Goal: Browse casually: Explore the website without a specific task or goal

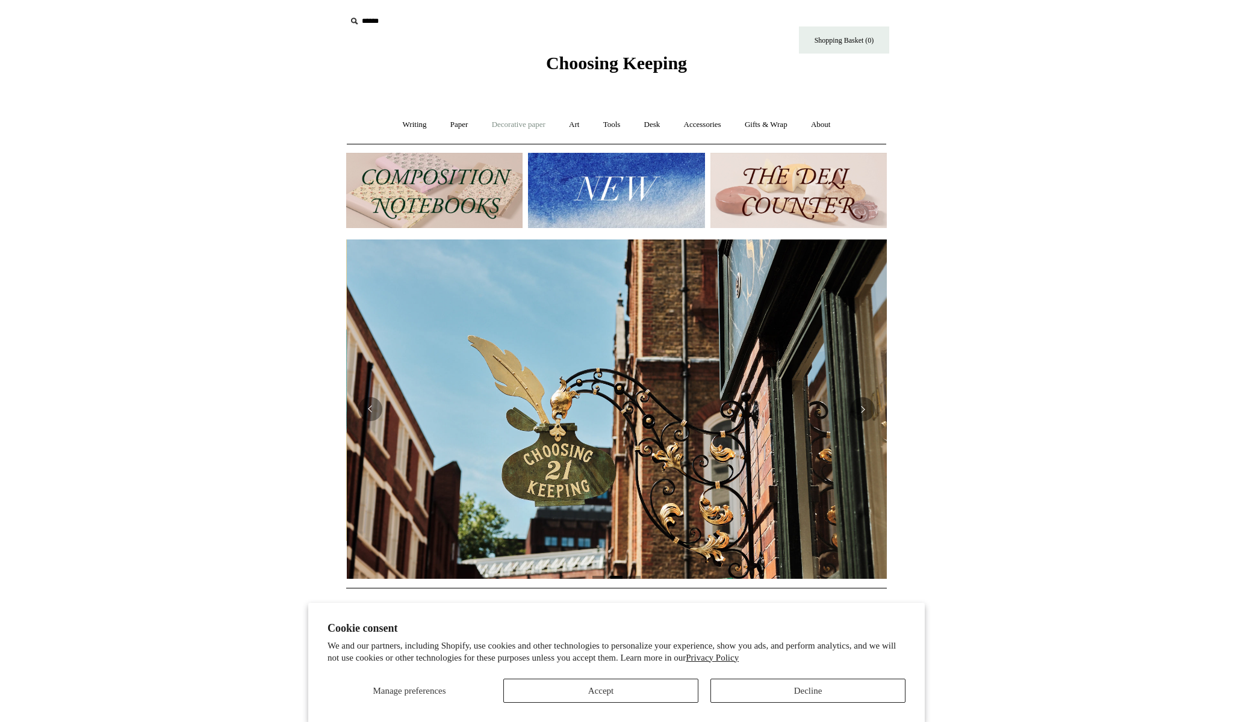
scroll to position [0, 541]
click at [694, 129] on link "Accessories +" at bounding box center [702, 125] width 59 height 32
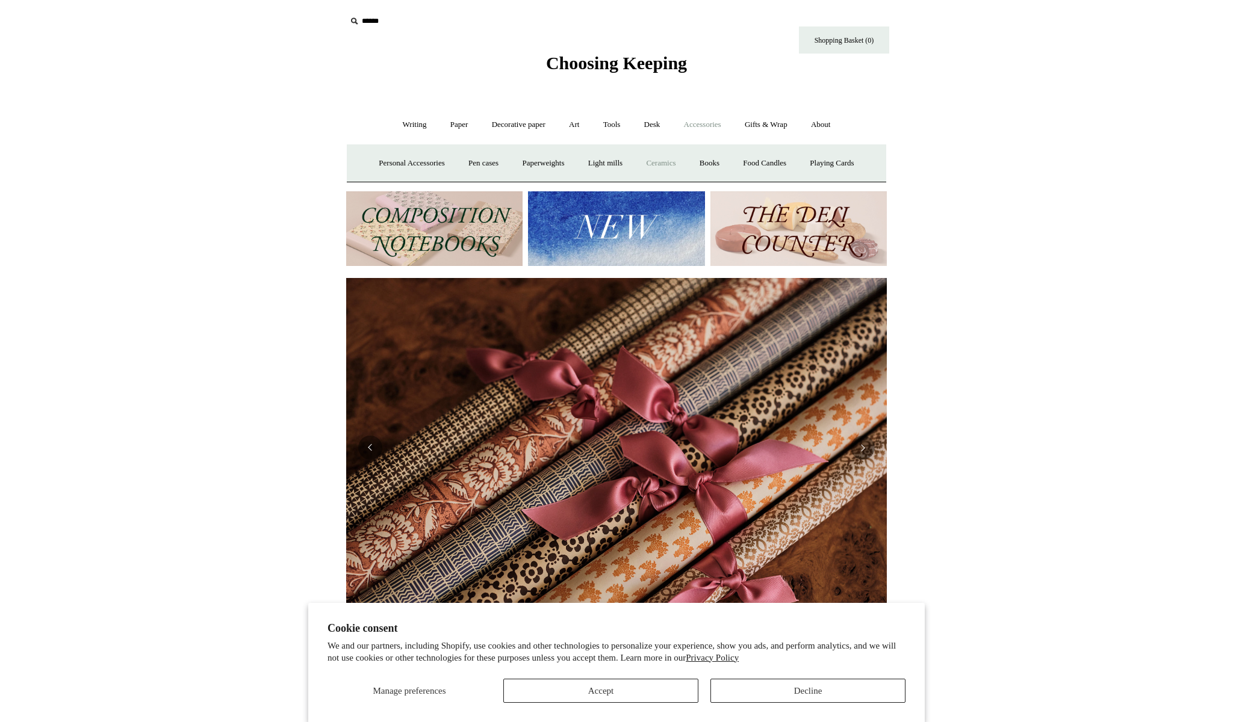
scroll to position [0, 1081]
click at [489, 167] on link "Pen cases" at bounding box center [484, 164] width 52 height 32
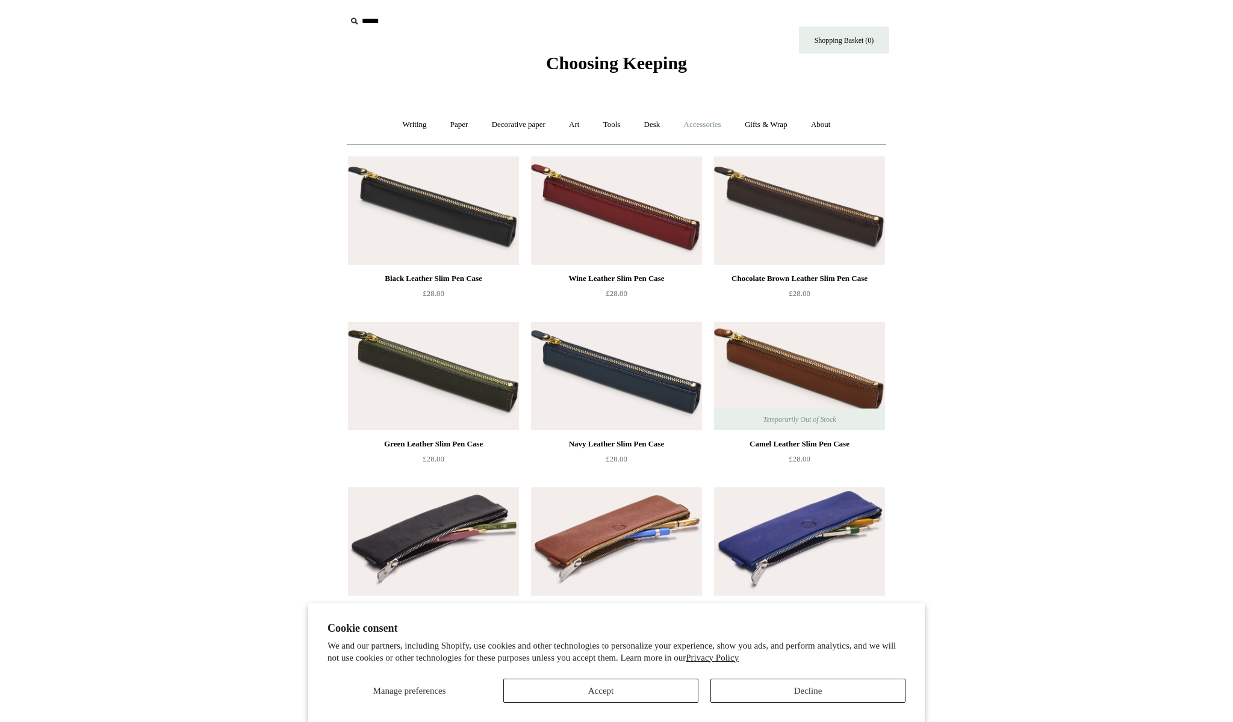
click at [698, 128] on link "Accessories +" at bounding box center [702, 125] width 59 height 32
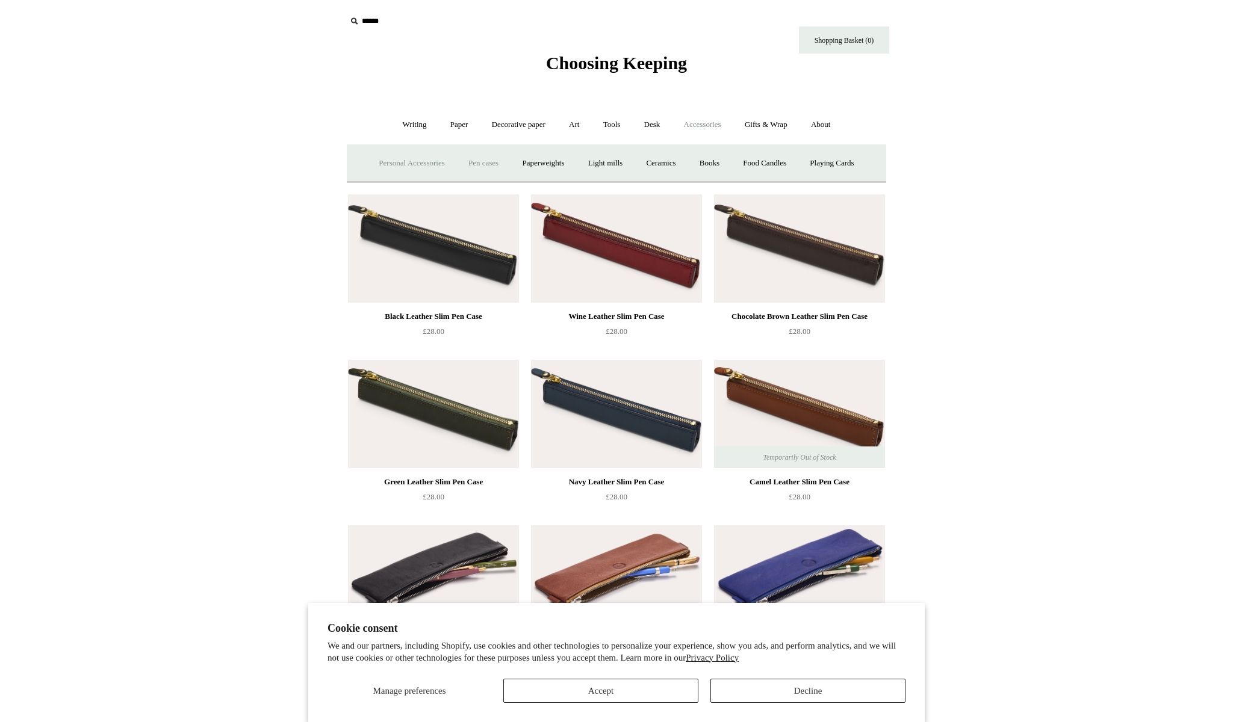
click at [423, 166] on link "Personal Accessories +" at bounding box center [411, 164] width 87 height 32
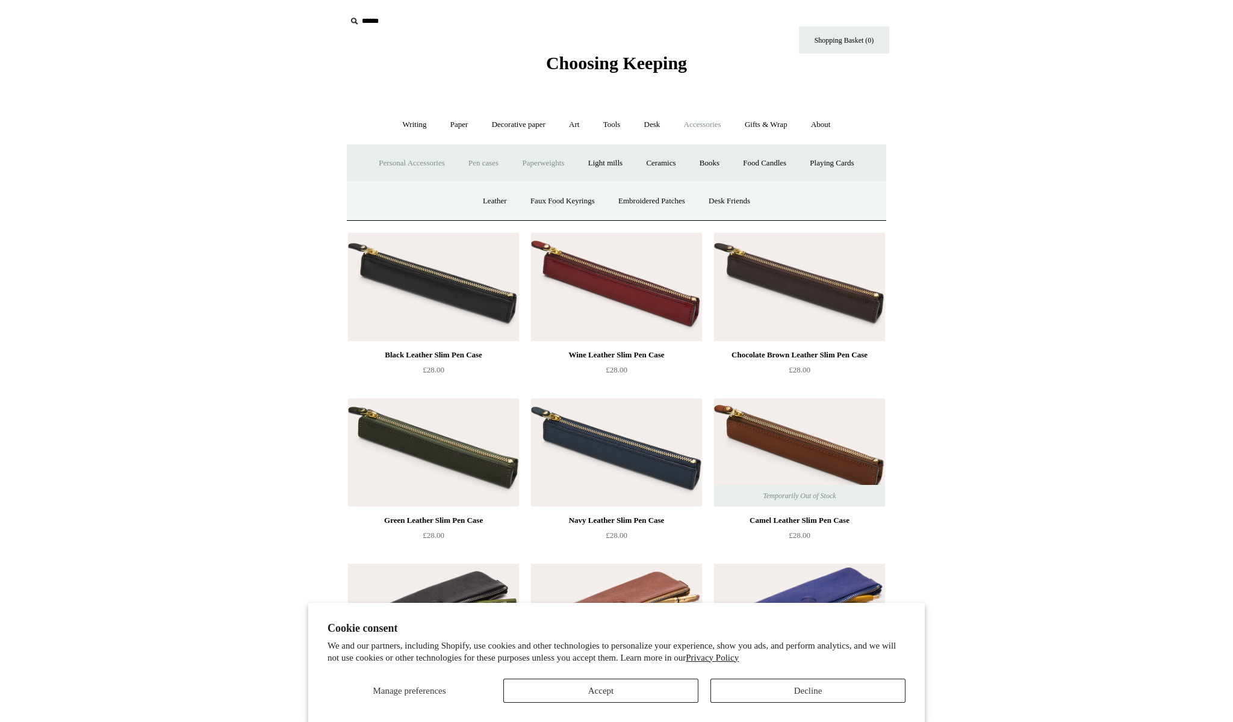
click at [529, 166] on link "Paperweights +" at bounding box center [543, 164] width 64 height 32
click at [544, 194] on link "Botanical" at bounding box center [543, 201] width 52 height 32
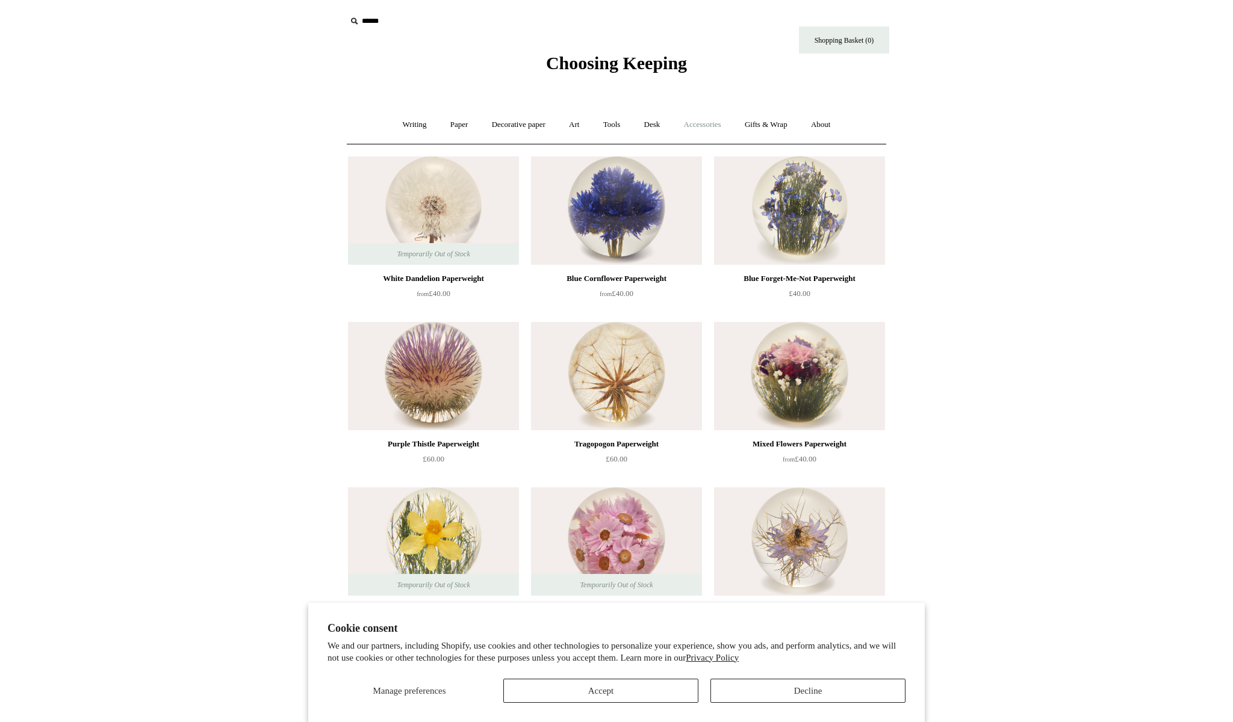
click at [701, 126] on link "Accessories +" at bounding box center [702, 125] width 59 height 32
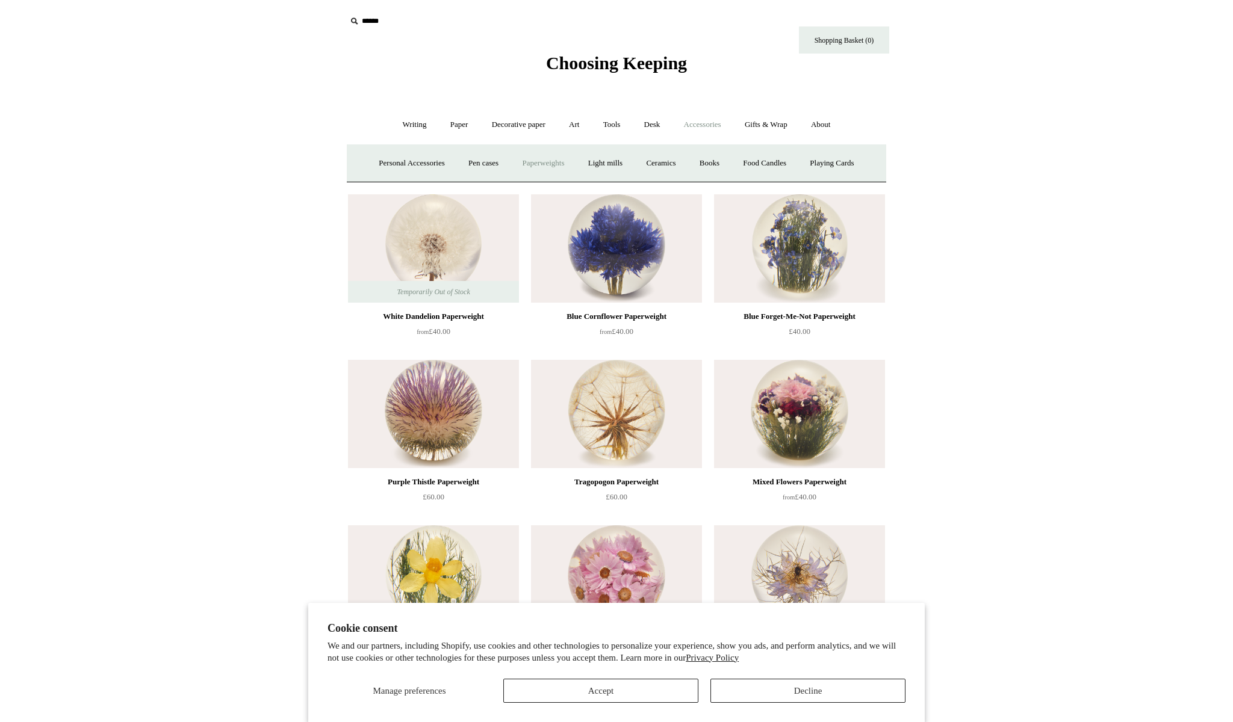
click at [525, 168] on link "Paperweights +" at bounding box center [543, 164] width 64 height 32
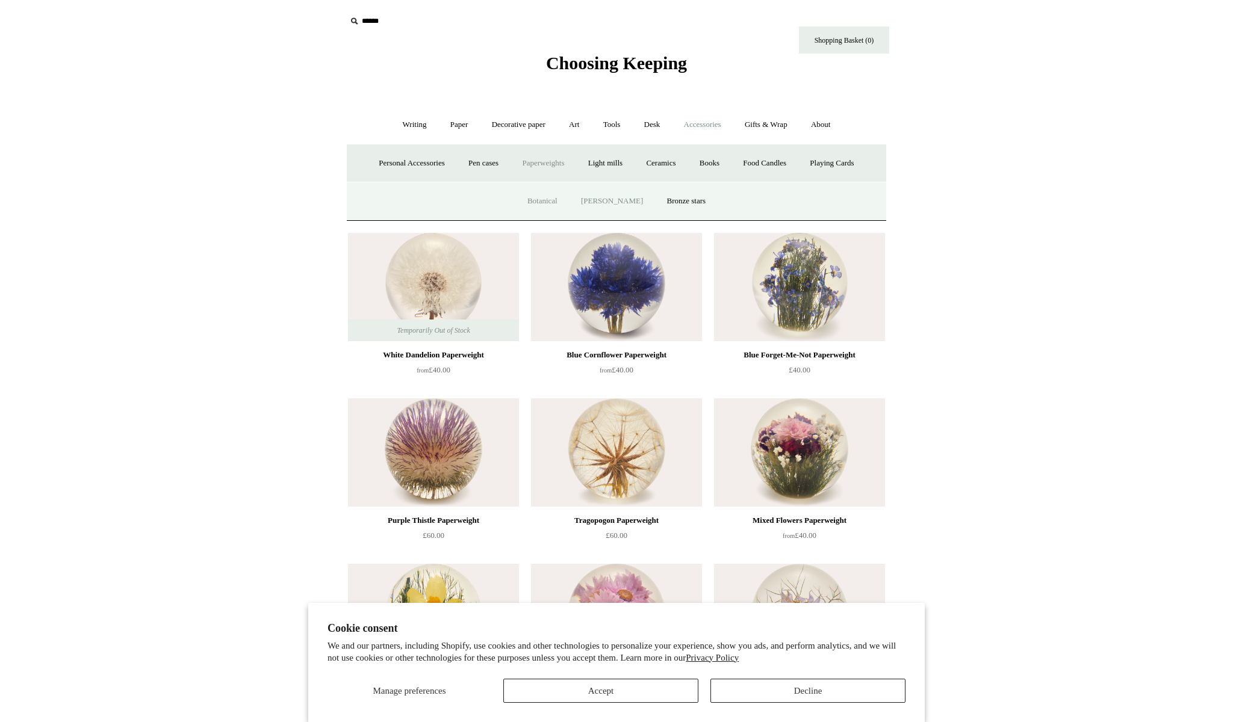
click at [598, 201] on link "[PERSON_NAME]" at bounding box center [612, 201] width 84 height 32
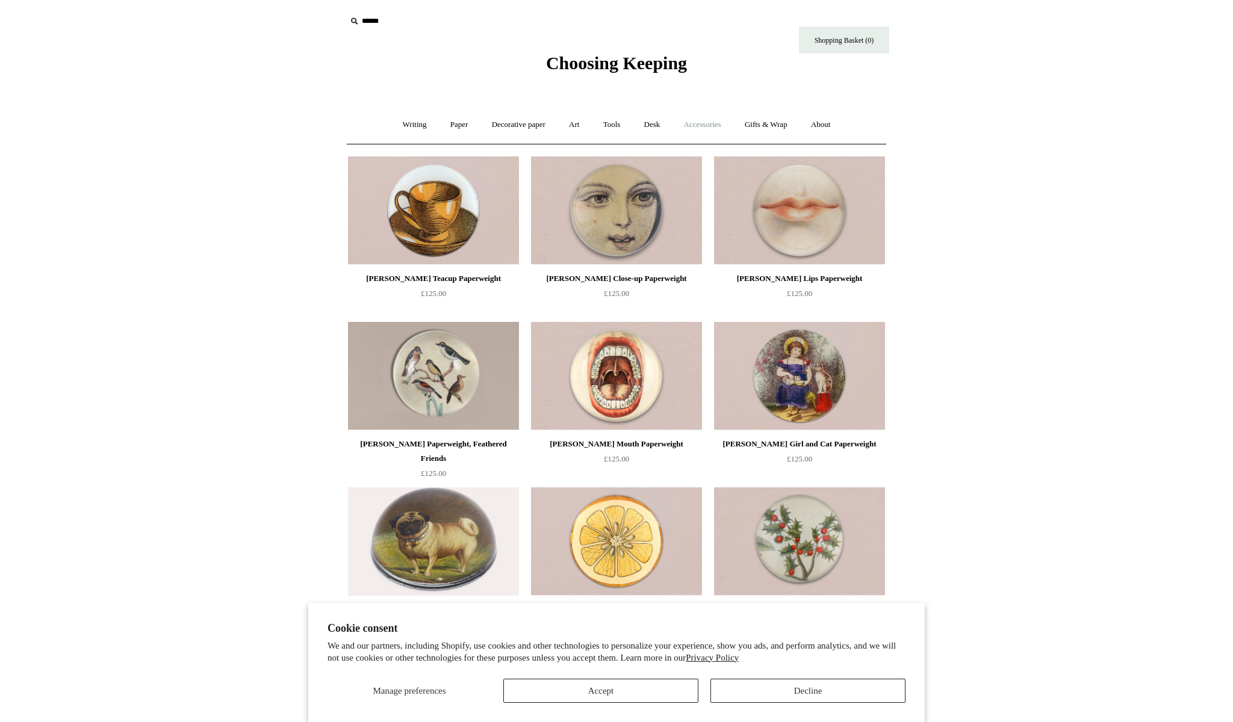
click at [702, 126] on link "Accessories +" at bounding box center [702, 125] width 59 height 32
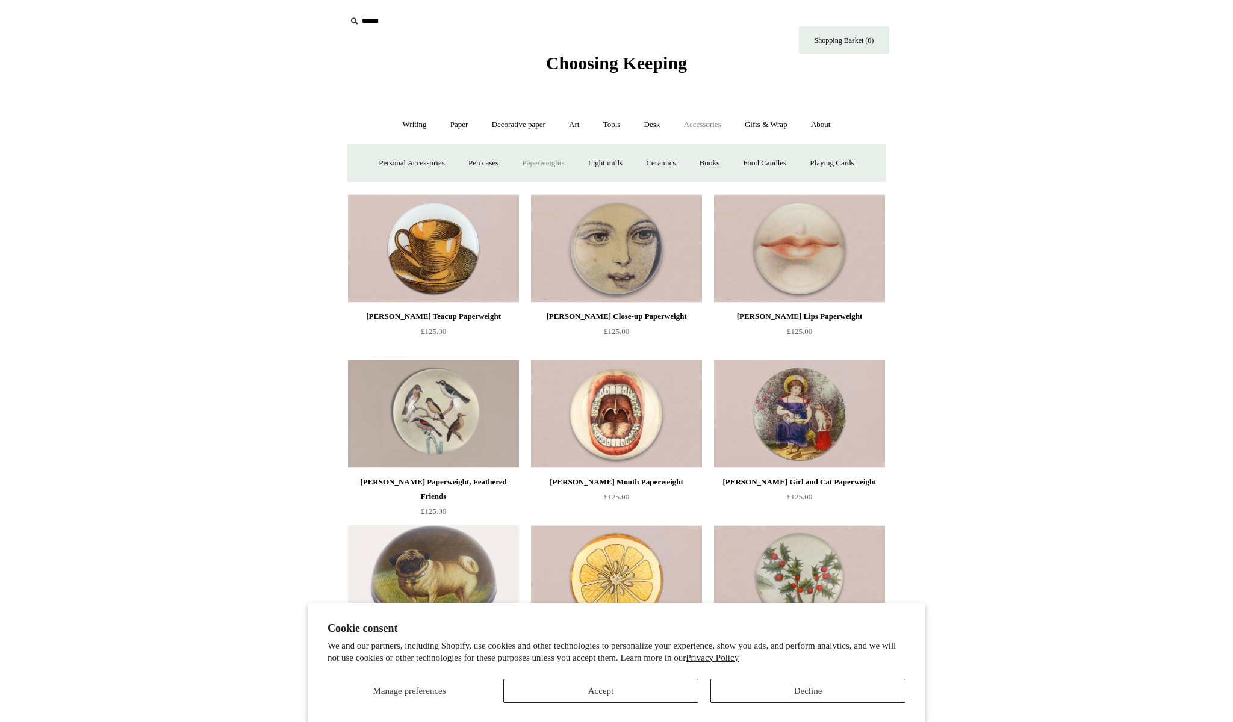
click at [560, 158] on link "Paperweights +" at bounding box center [543, 164] width 64 height 32
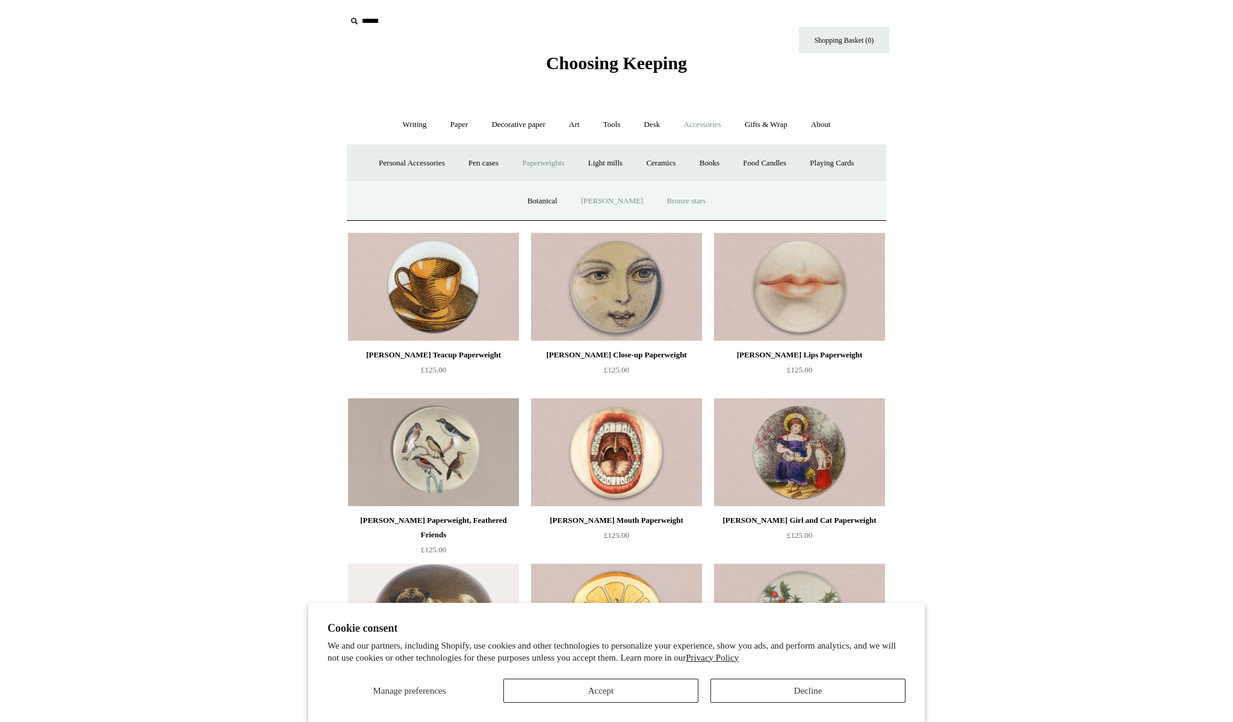
click at [666, 196] on link "Bronze stars" at bounding box center [686, 201] width 61 height 32
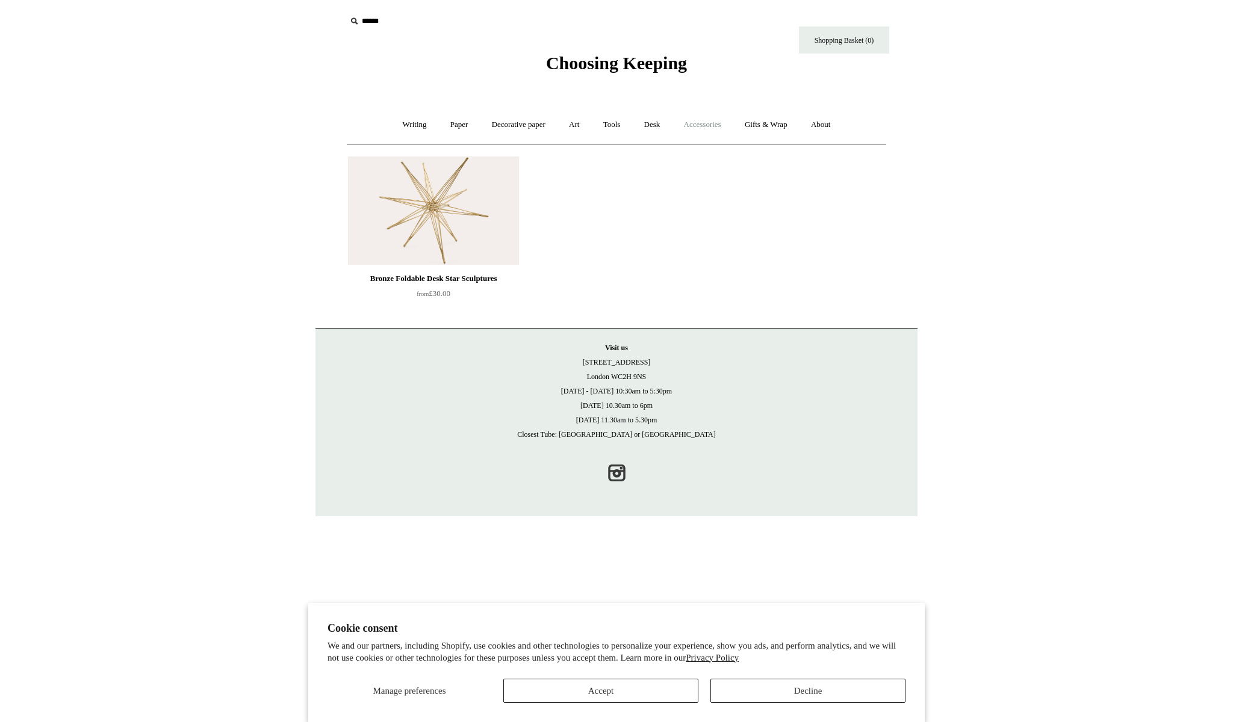
click at [700, 125] on link "Accessories +" at bounding box center [702, 125] width 59 height 32
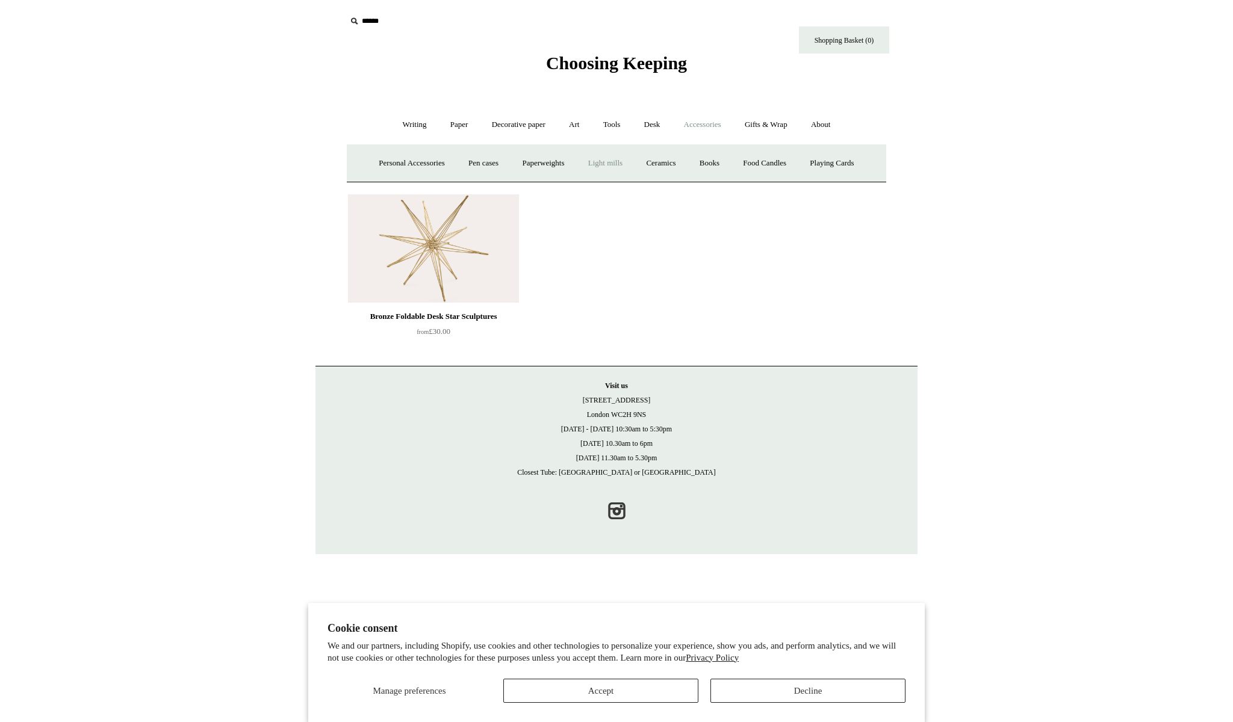
click at [601, 157] on link "Light mills" at bounding box center [605, 164] width 56 height 32
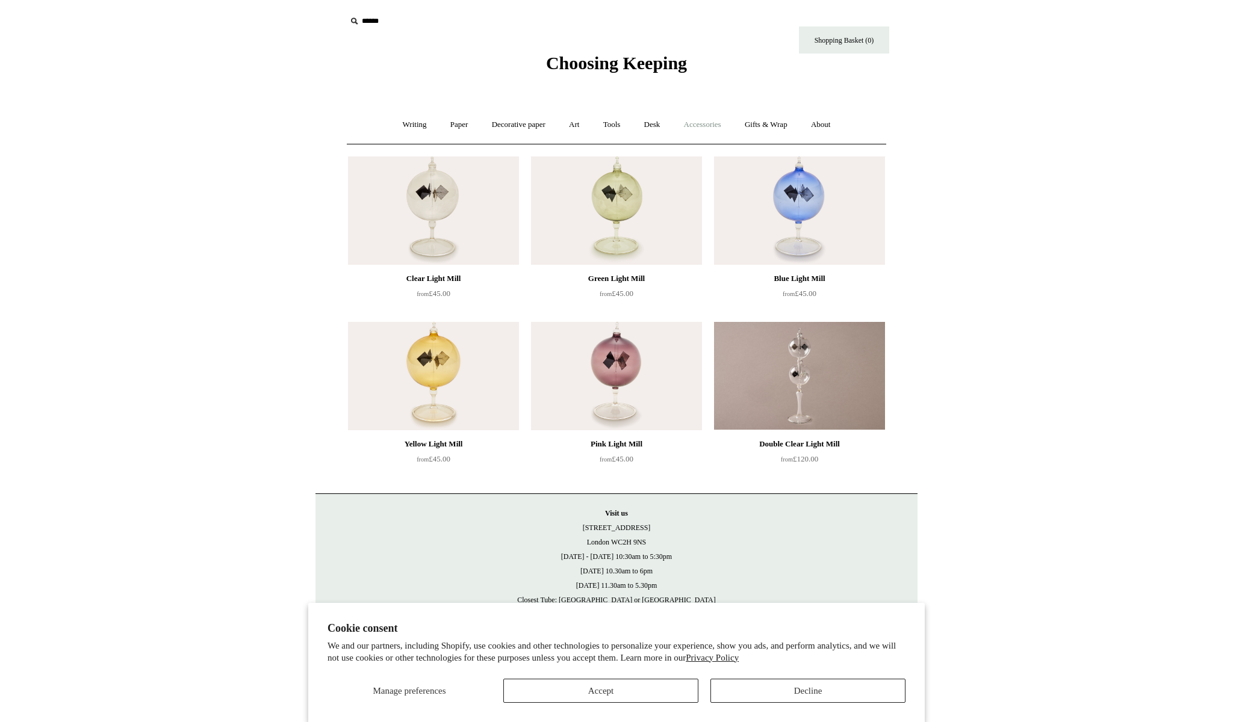
click at [706, 129] on link "Accessories +" at bounding box center [702, 125] width 59 height 32
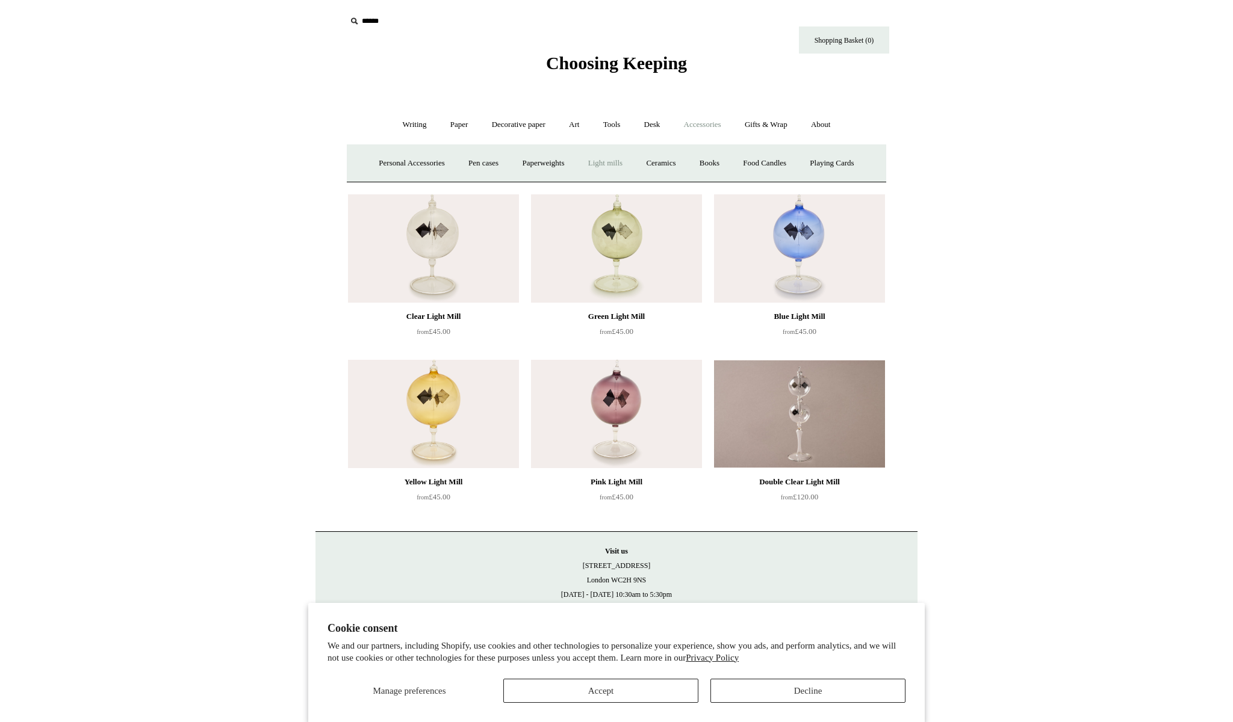
click at [442, 250] on img at bounding box center [433, 248] width 171 height 108
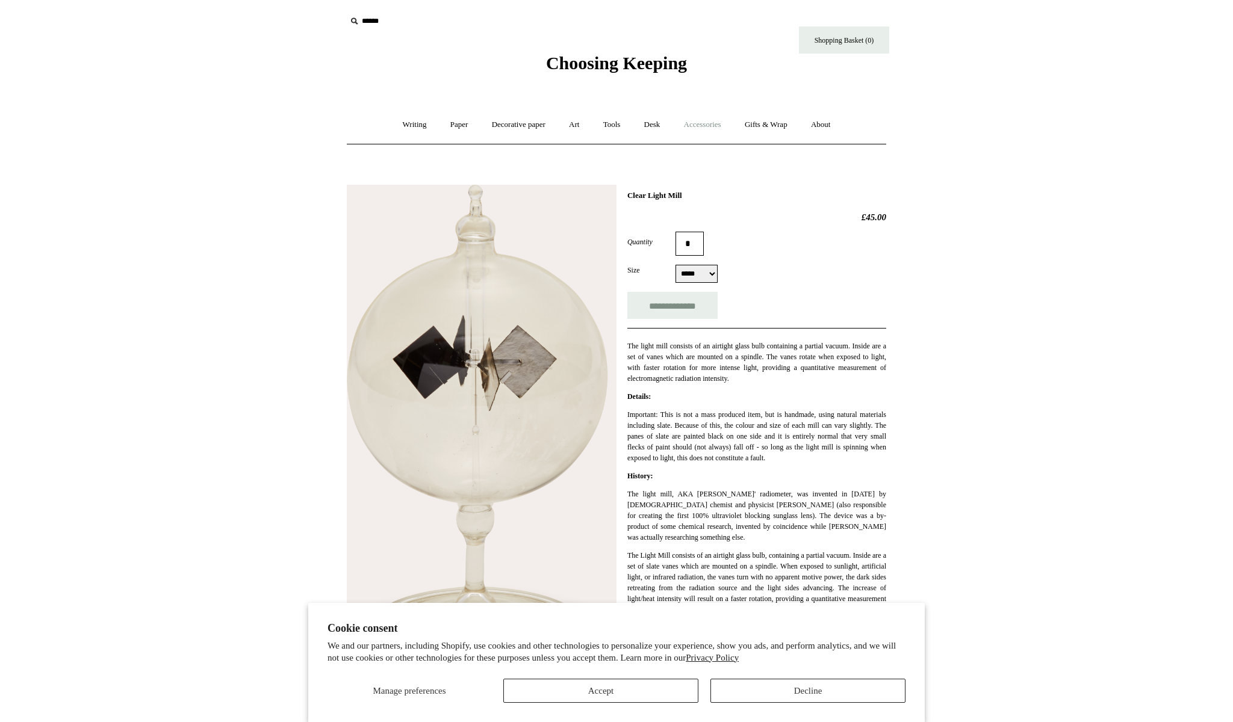
click at [692, 128] on link "Accessories +" at bounding box center [702, 125] width 59 height 32
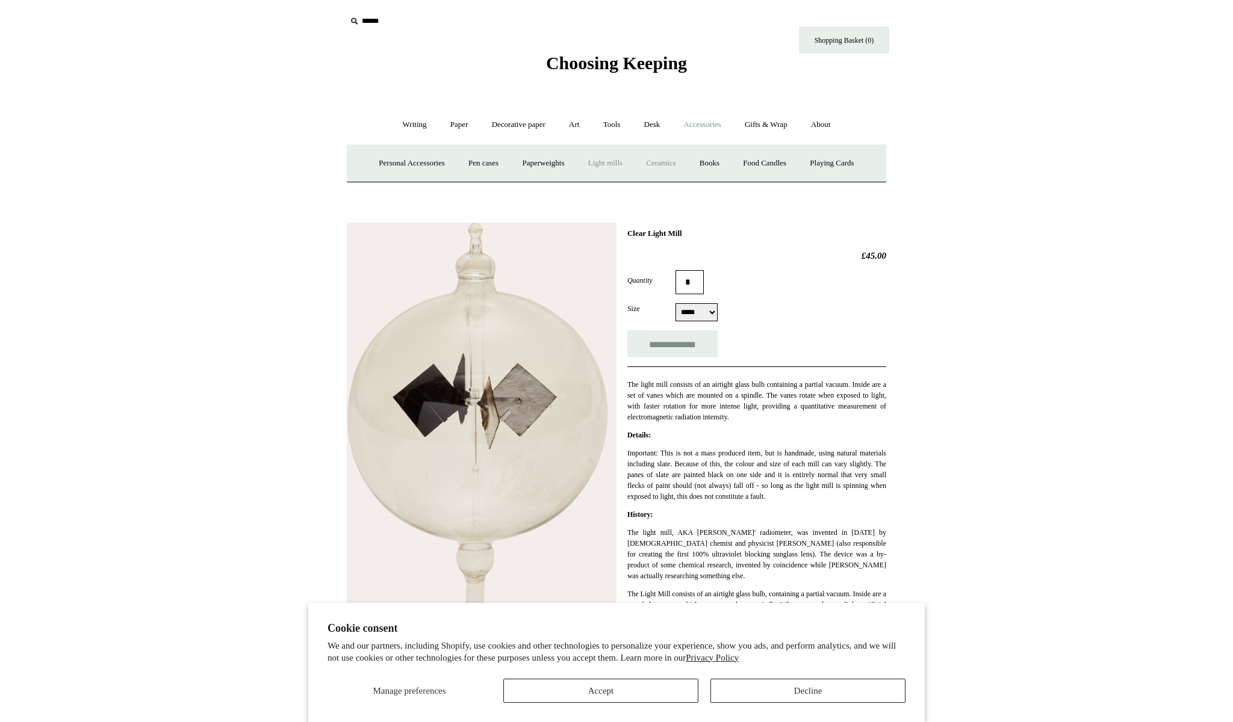
click at [668, 157] on link "Ceramics +" at bounding box center [660, 164] width 51 height 32
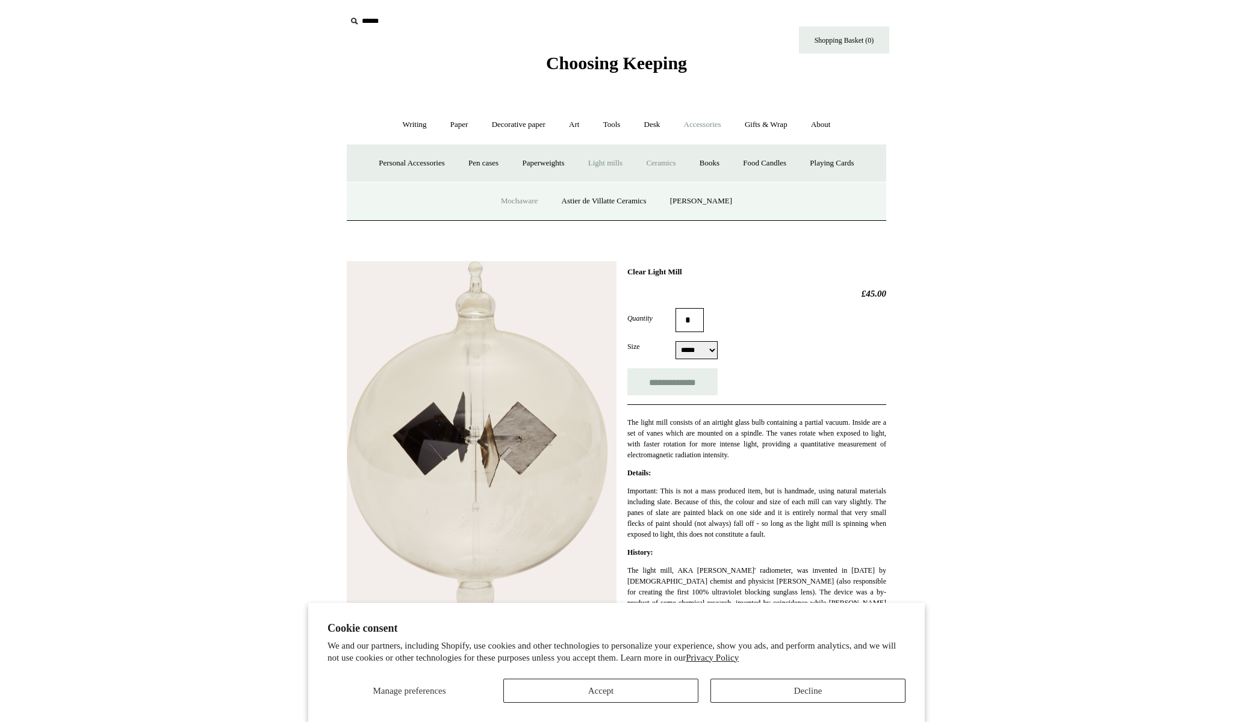
click at [521, 200] on link "Mochaware" at bounding box center [519, 201] width 58 height 32
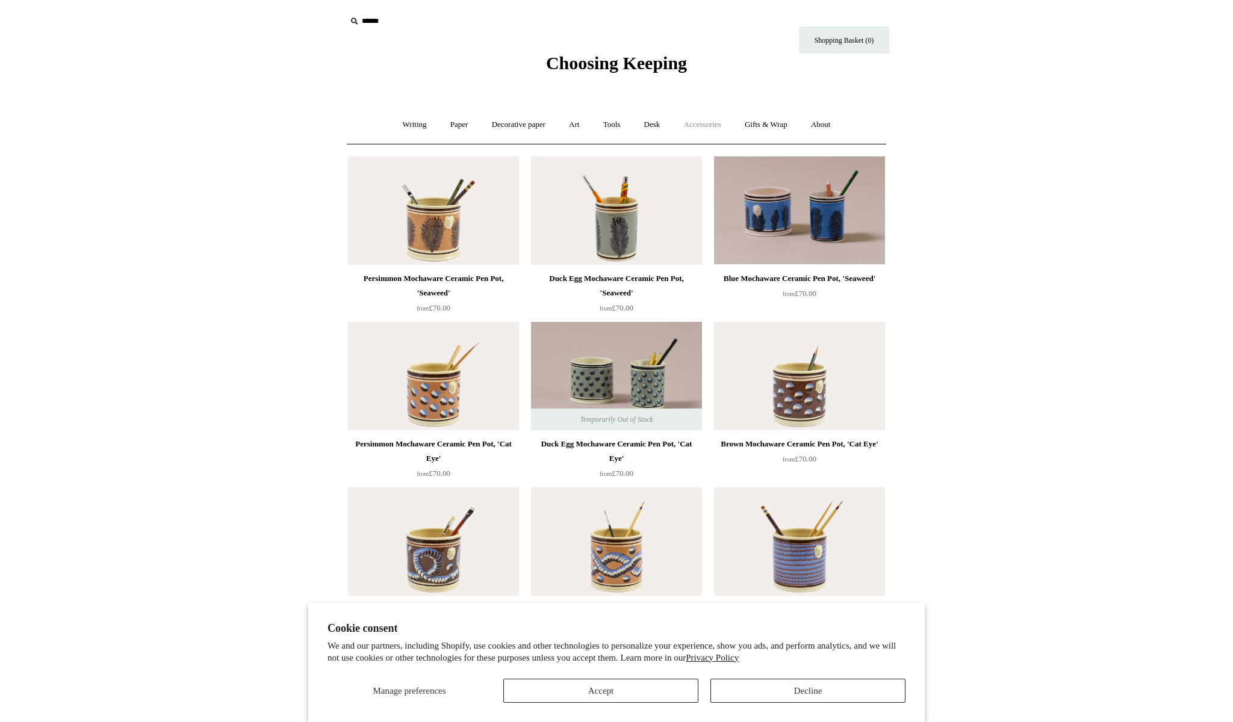
click at [694, 125] on link "Accessories +" at bounding box center [702, 125] width 59 height 32
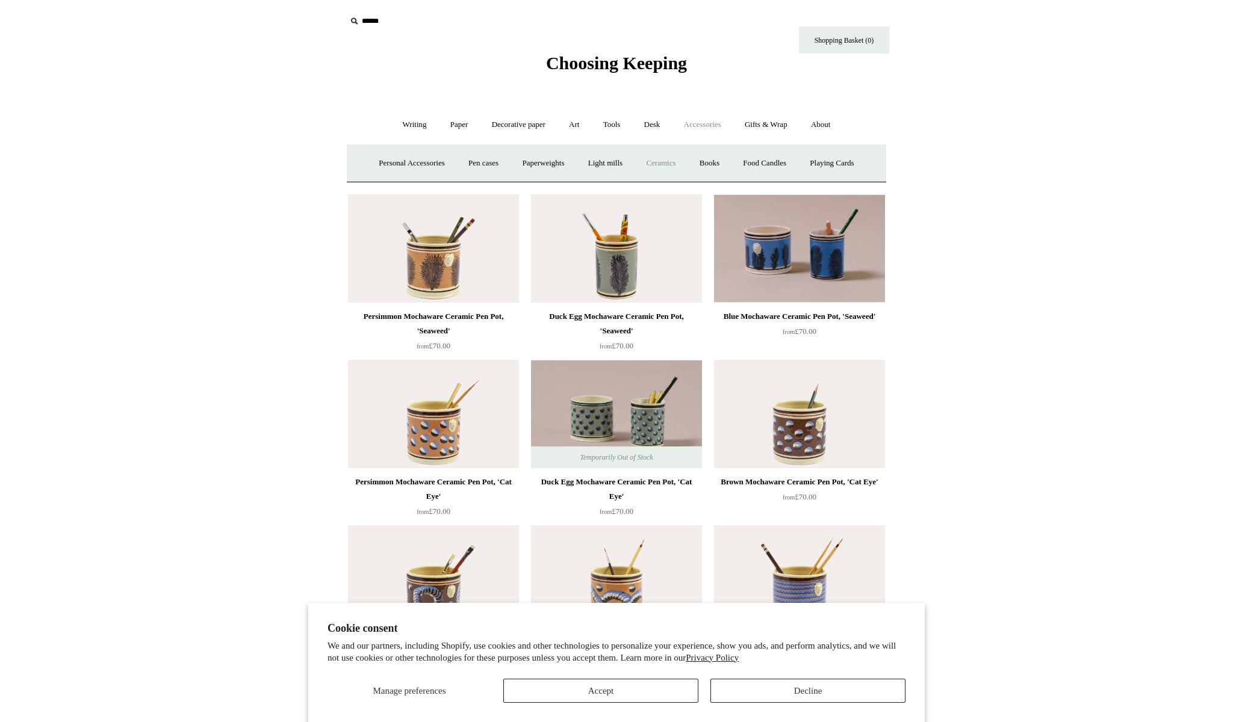
click at [657, 166] on link "Ceramics +" at bounding box center [660, 164] width 51 height 32
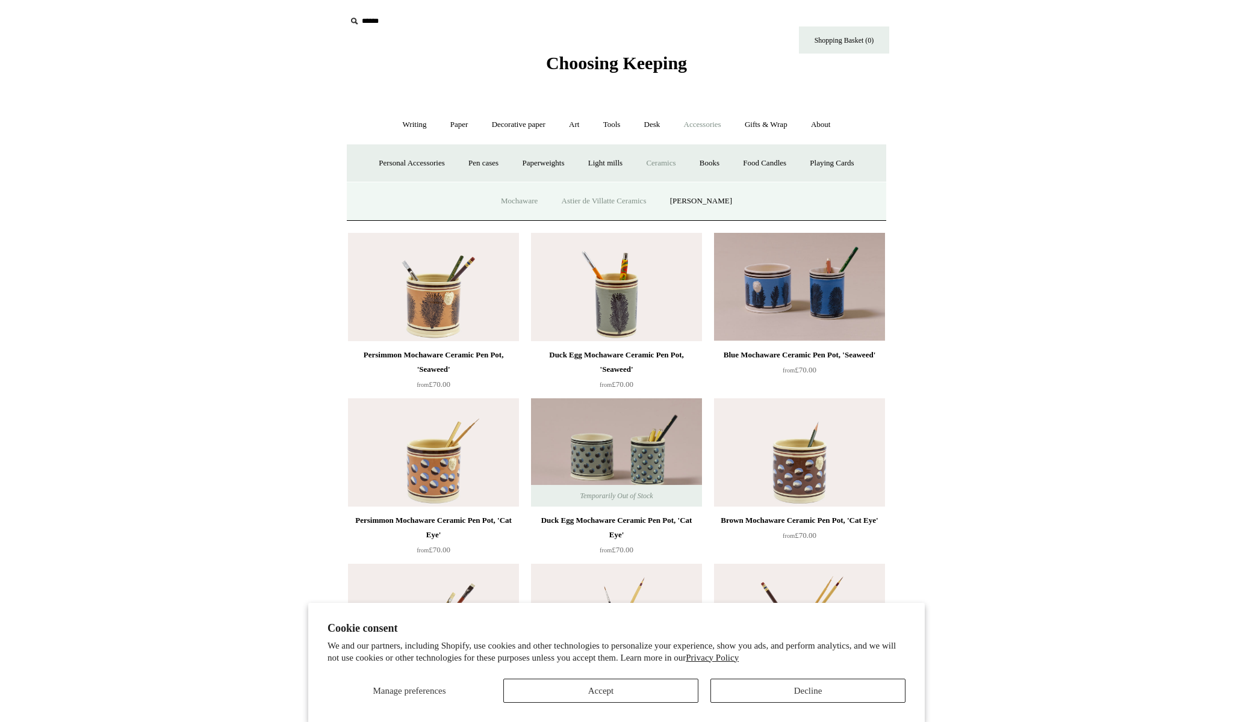
click at [617, 205] on link "Astier de Villatte Ceramics" at bounding box center [604, 201] width 107 height 32
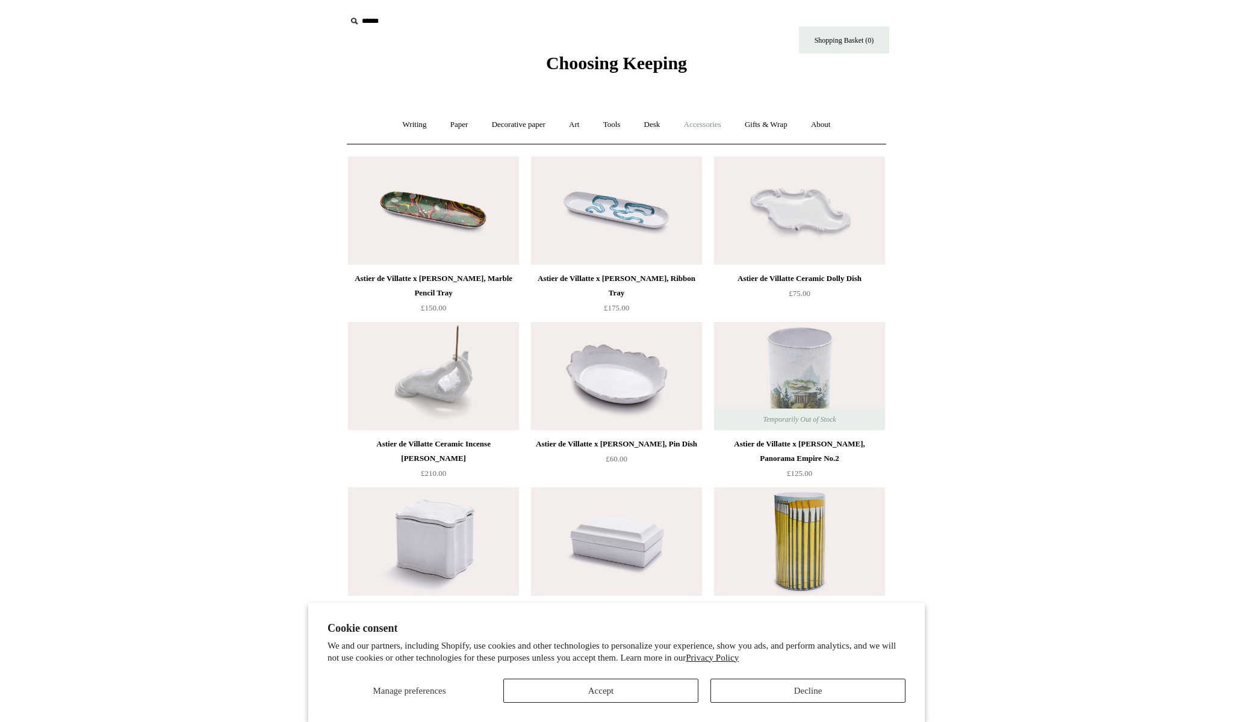
click at [696, 129] on link "Accessories +" at bounding box center [702, 125] width 59 height 32
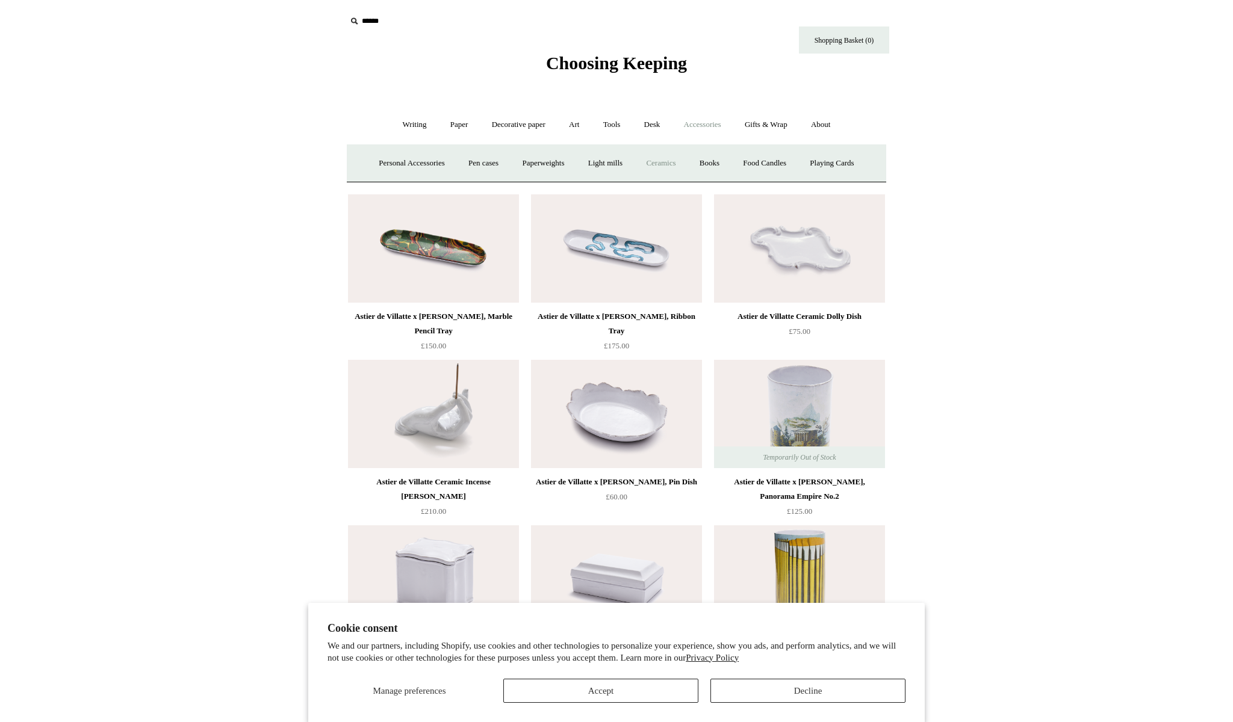
click at [653, 165] on link "Ceramics +" at bounding box center [660, 164] width 51 height 32
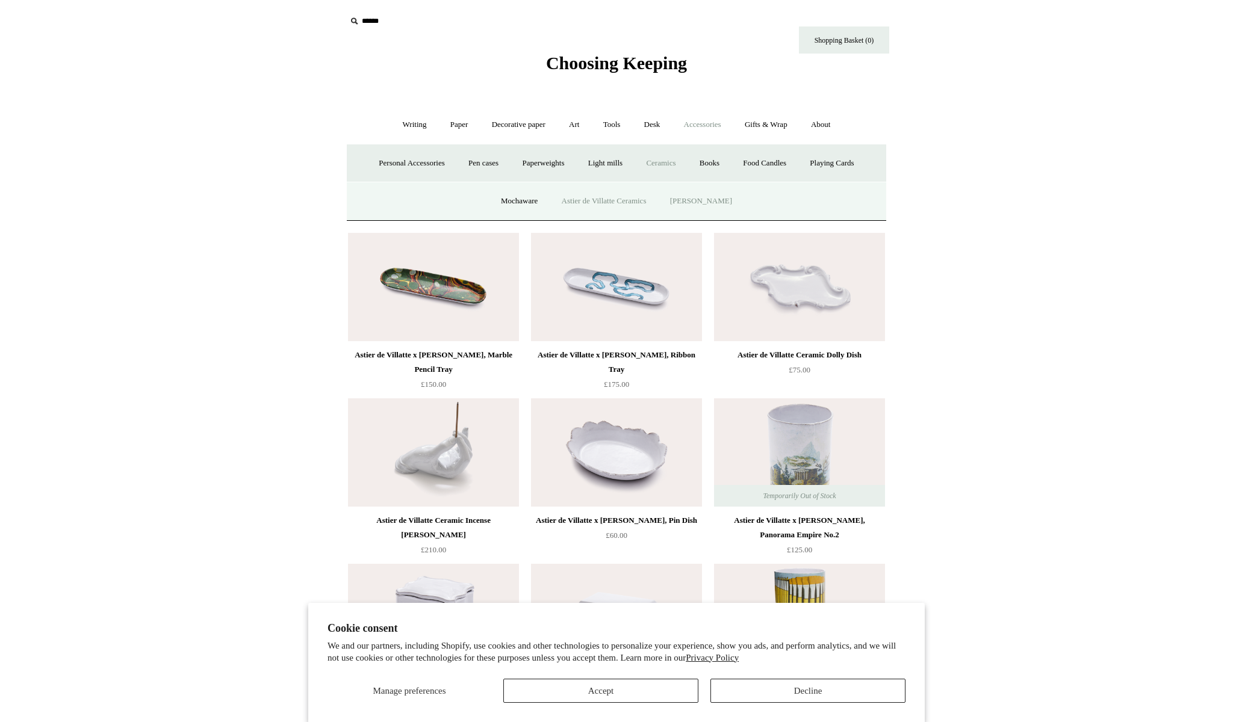
click at [686, 200] on link "[PERSON_NAME]" at bounding box center [701, 201] width 84 height 32
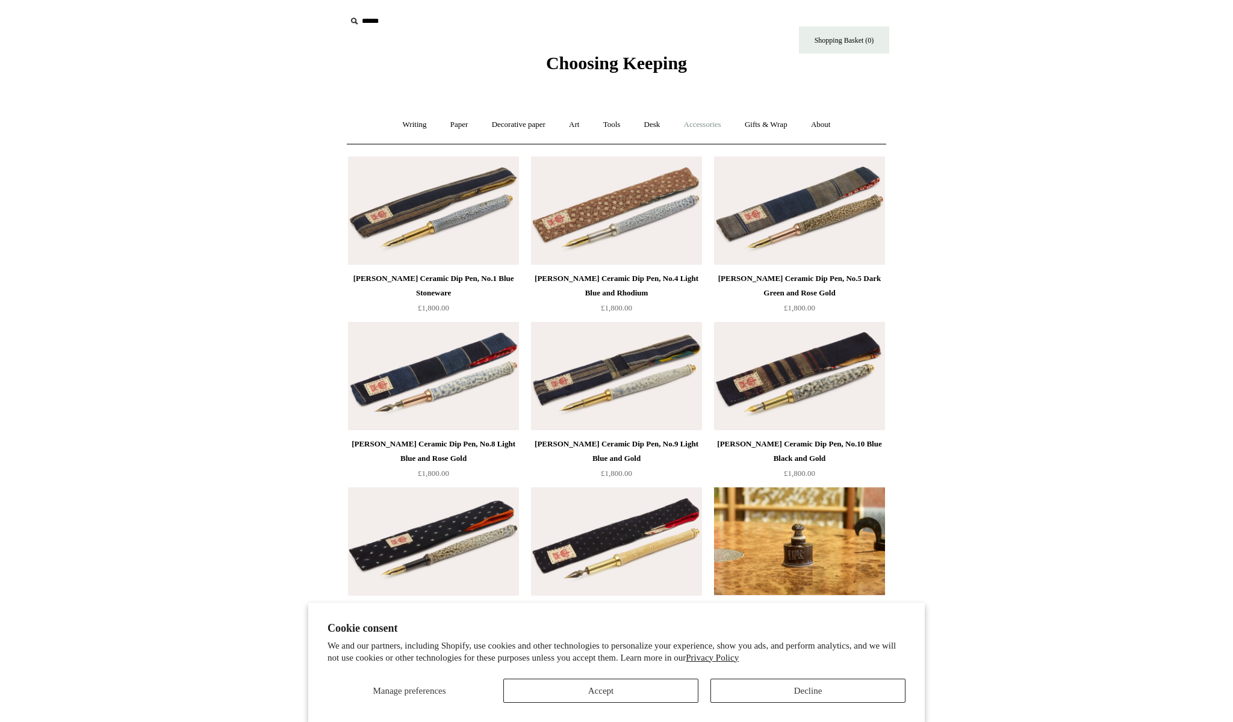
click at [706, 130] on link "Accessories +" at bounding box center [702, 125] width 59 height 32
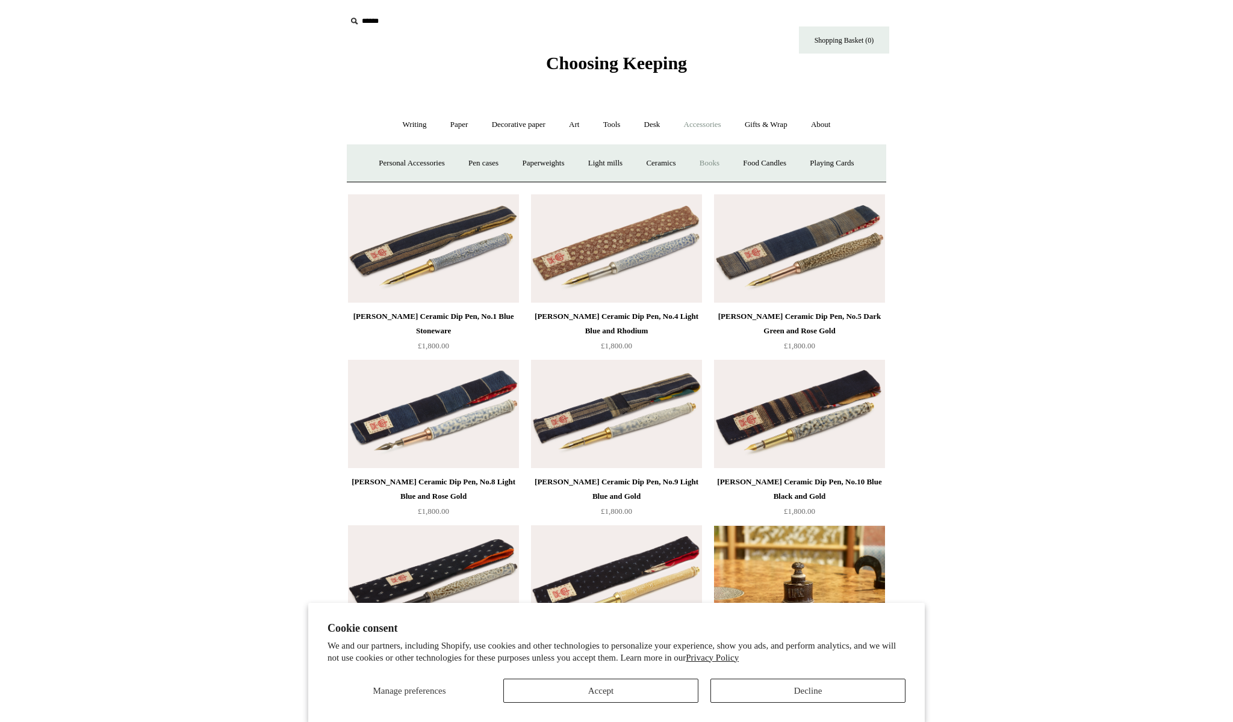
click at [720, 163] on link "Books" at bounding box center [710, 164] width 42 height 32
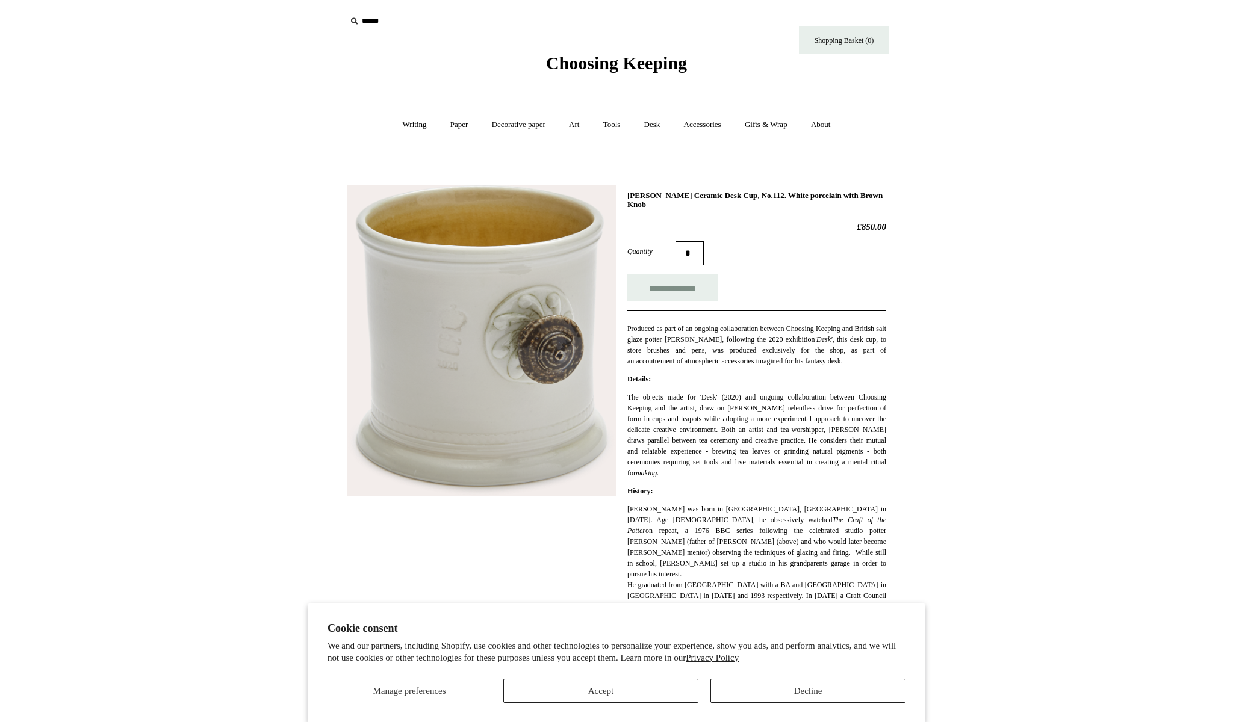
click at [545, 332] on img at bounding box center [482, 341] width 270 height 312
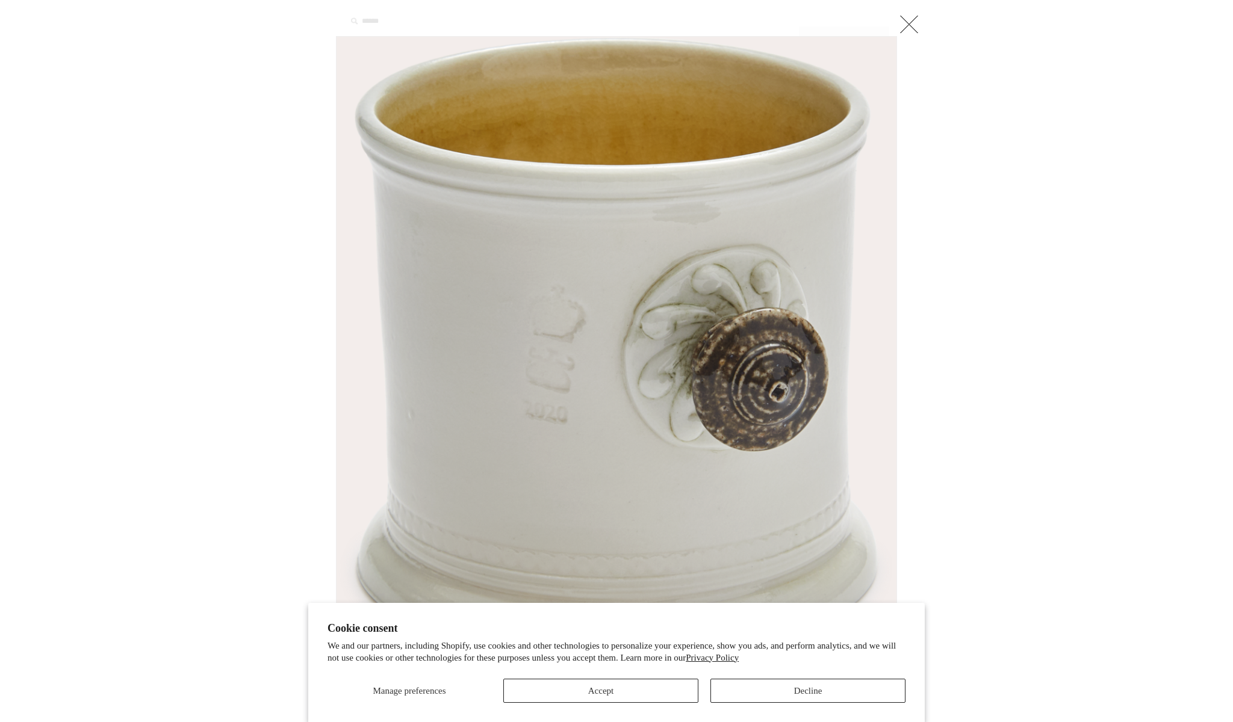
click at [906, 33] on link at bounding box center [909, 24] width 24 height 24
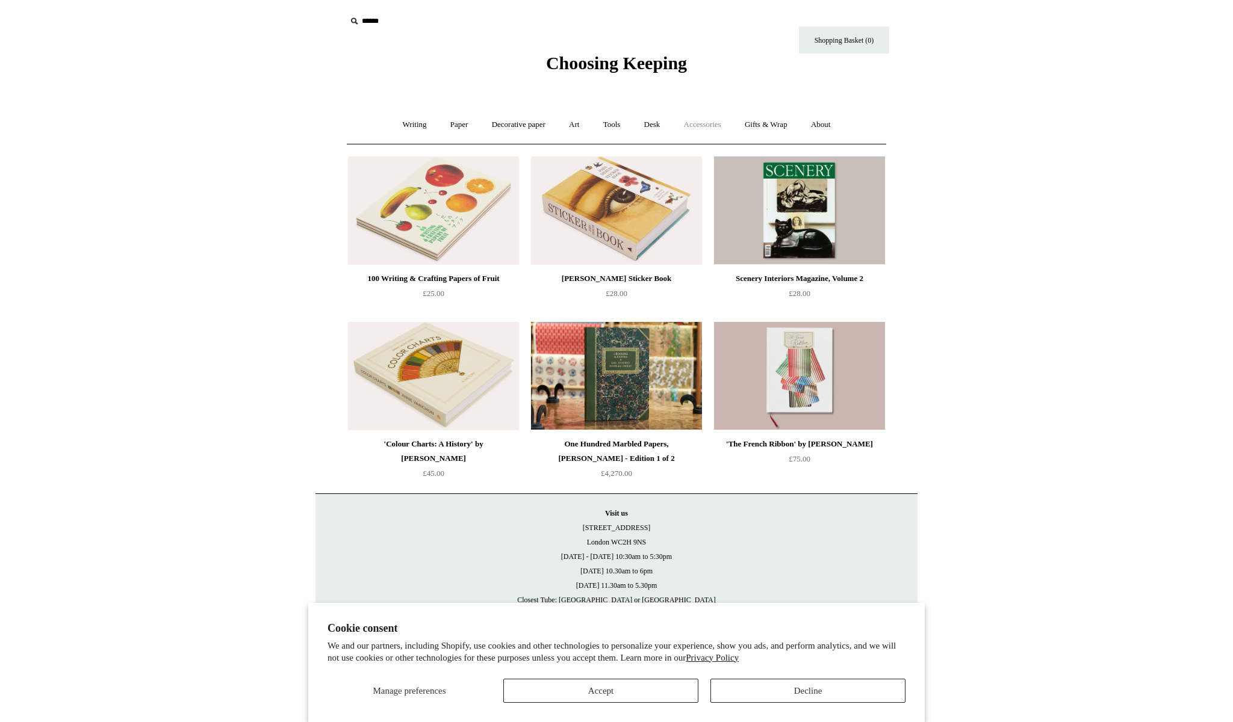
click at [715, 111] on link "Accessories +" at bounding box center [702, 125] width 59 height 32
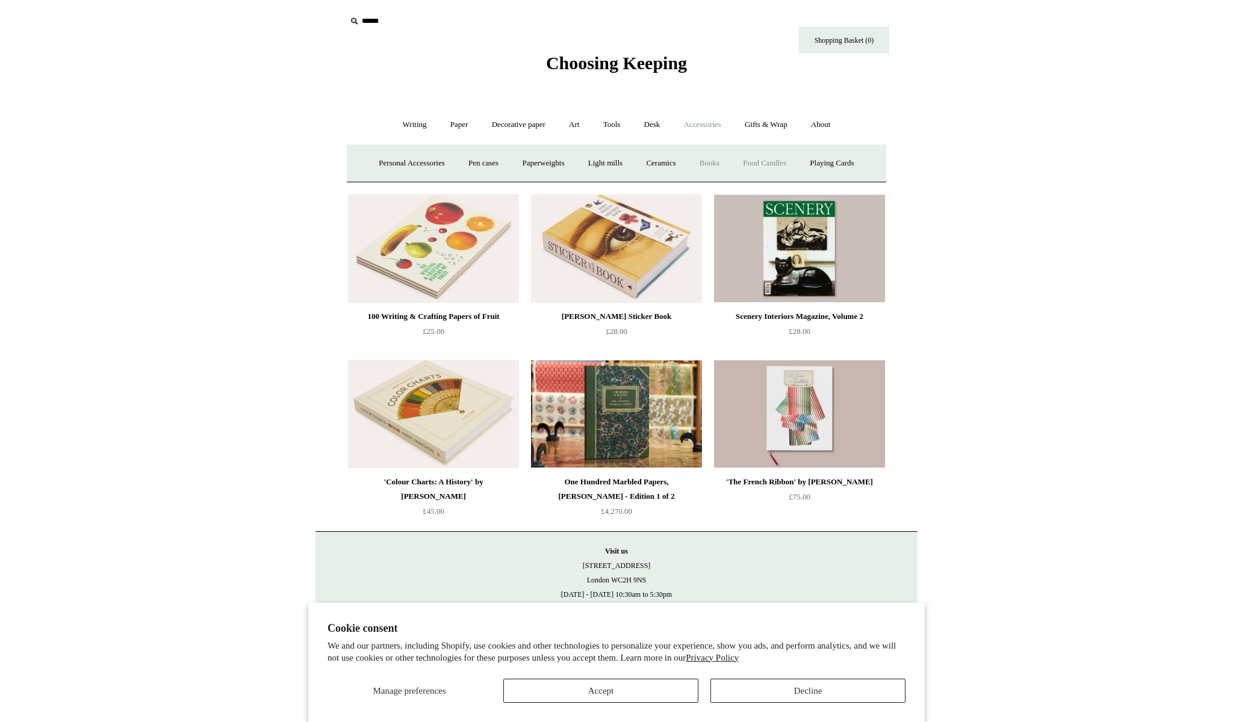
click at [753, 164] on link "Food Candles" at bounding box center [764, 164] width 65 height 32
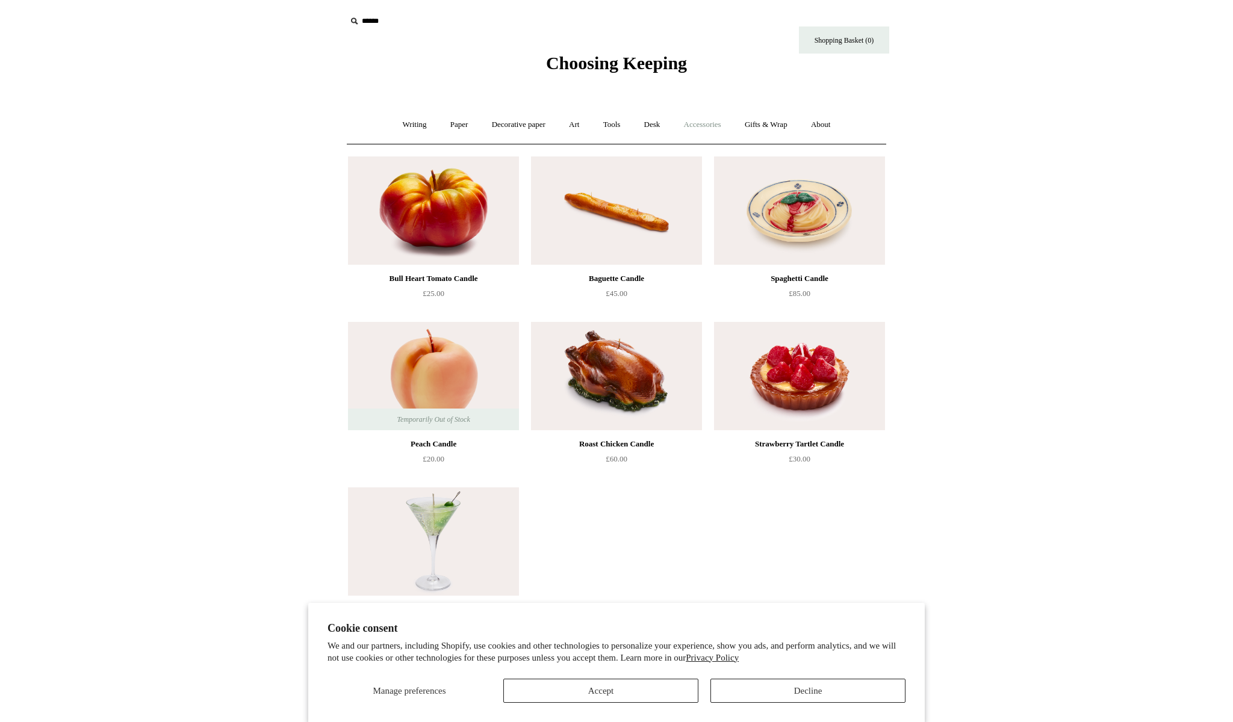
click at [710, 131] on link "Accessories +" at bounding box center [702, 125] width 59 height 32
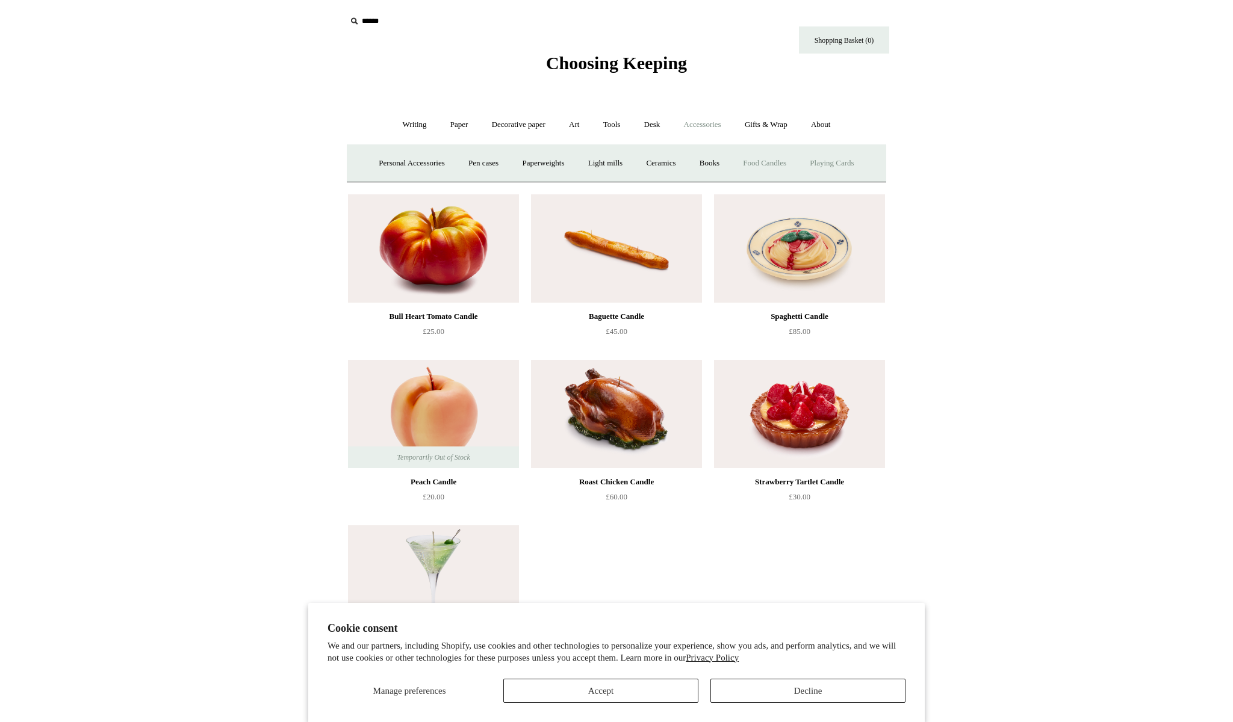
click at [825, 160] on link "Playing Cards" at bounding box center [832, 164] width 66 height 32
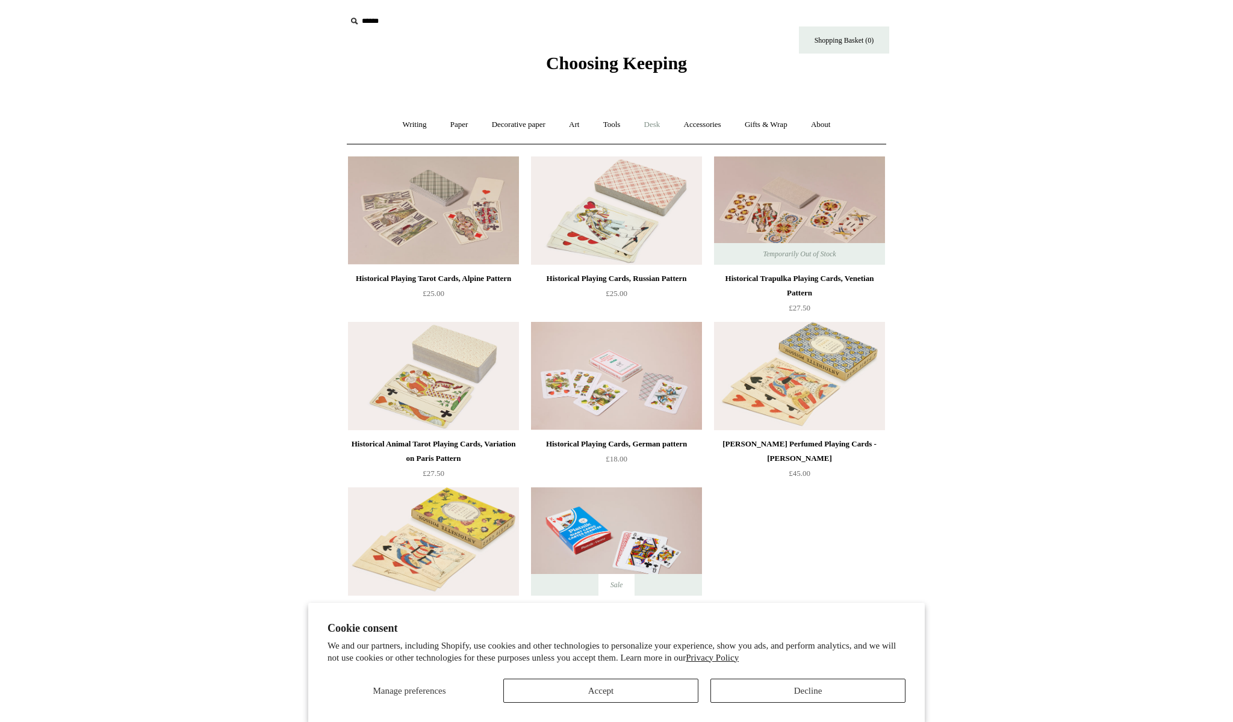
click at [662, 123] on link "Desk +" at bounding box center [652, 125] width 38 height 32
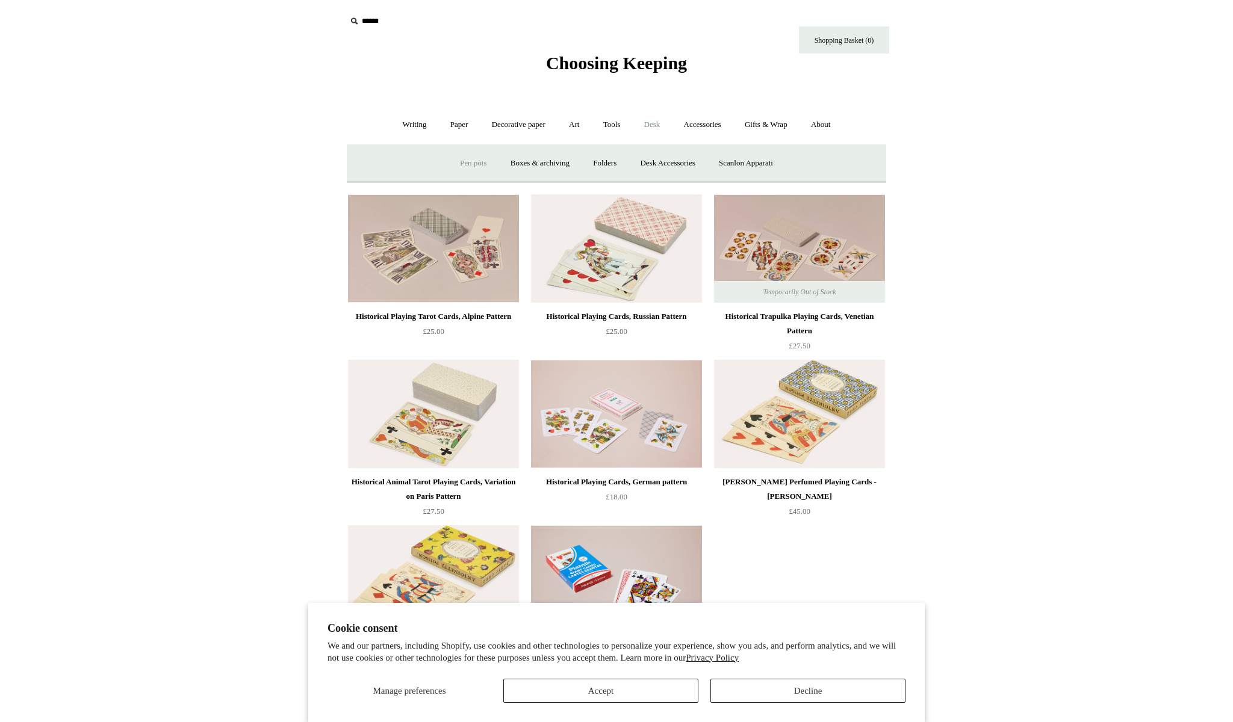
click at [476, 164] on link "Pen pots" at bounding box center [473, 164] width 48 height 32
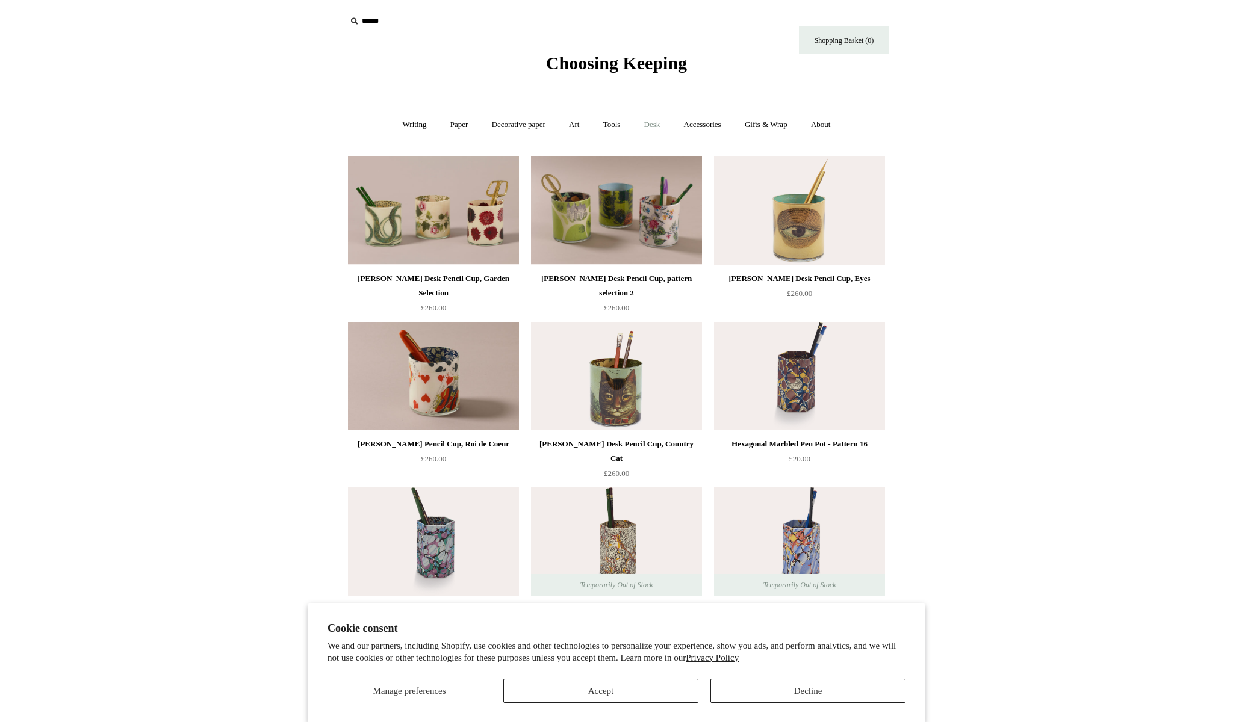
click at [654, 124] on link "Desk +" at bounding box center [652, 125] width 38 height 32
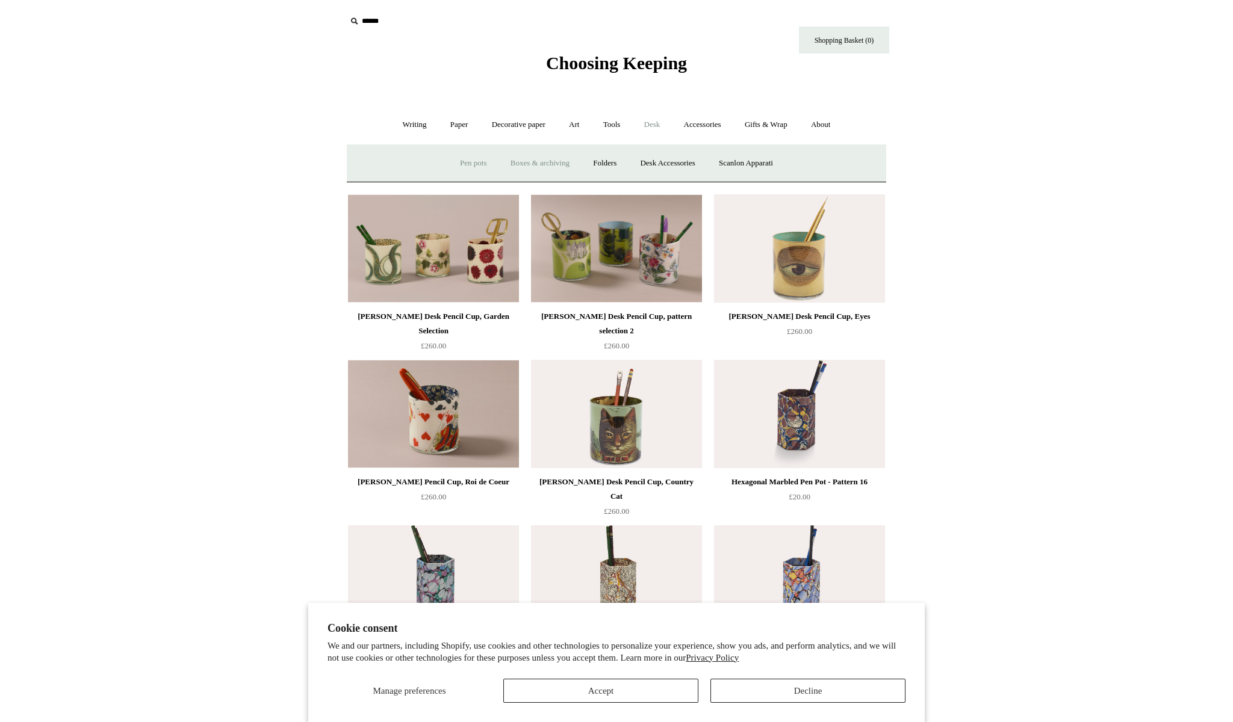
click at [550, 164] on link "Boxes & archiving" at bounding box center [540, 164] width 81 height 32
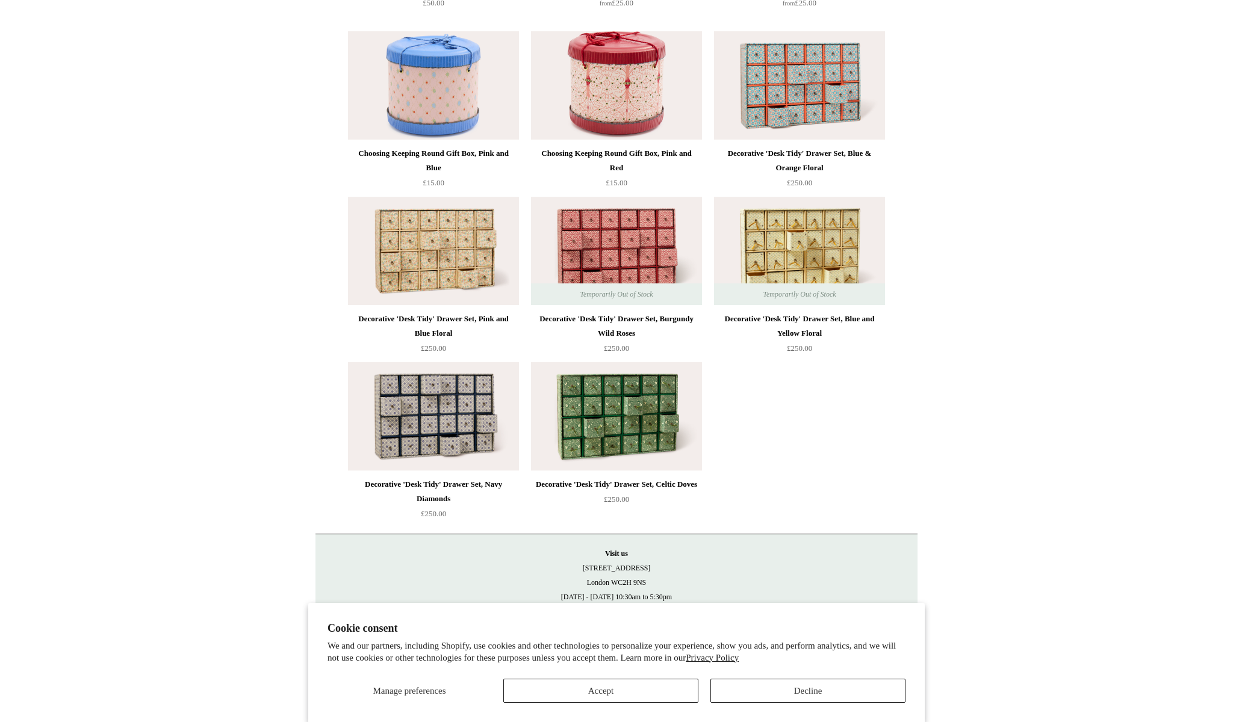
scroll to position [1615, 0]
click at [596, 400] on img at bounding box center [616, 417] width 171 height 108
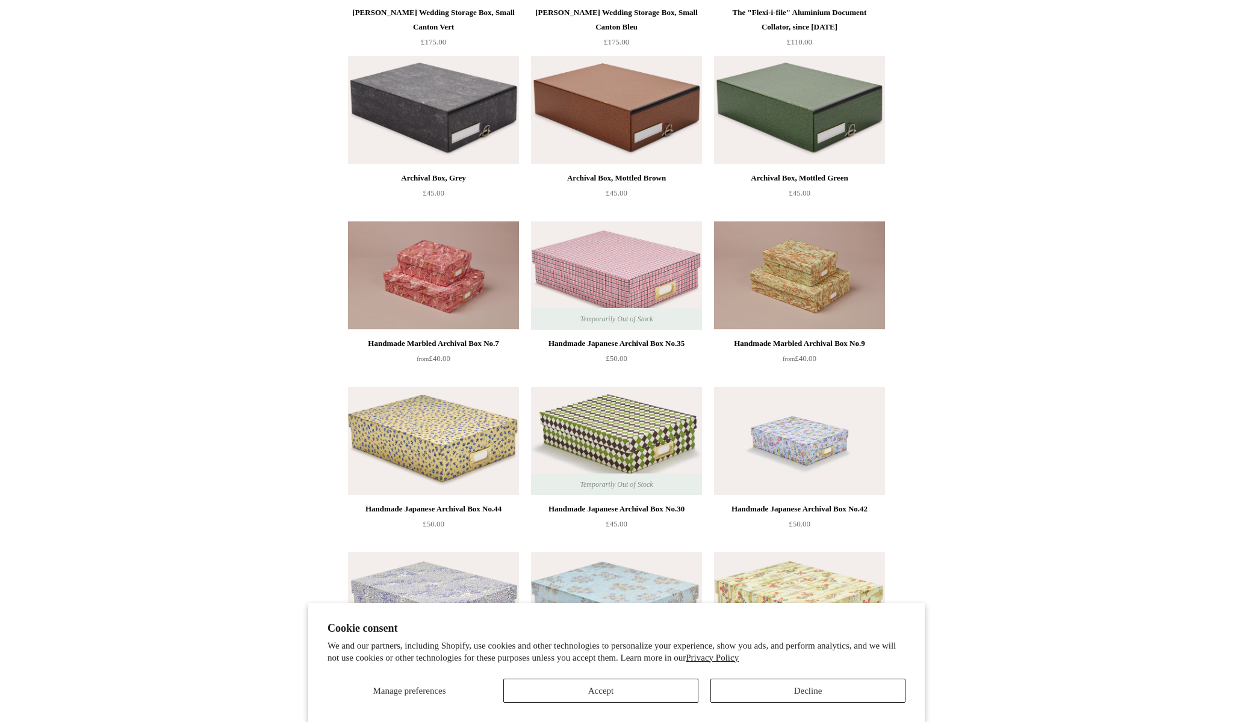
scroll to position [430, 0]
click at [429, 415] on img at bounding box center [433, 442] width 171 height 108
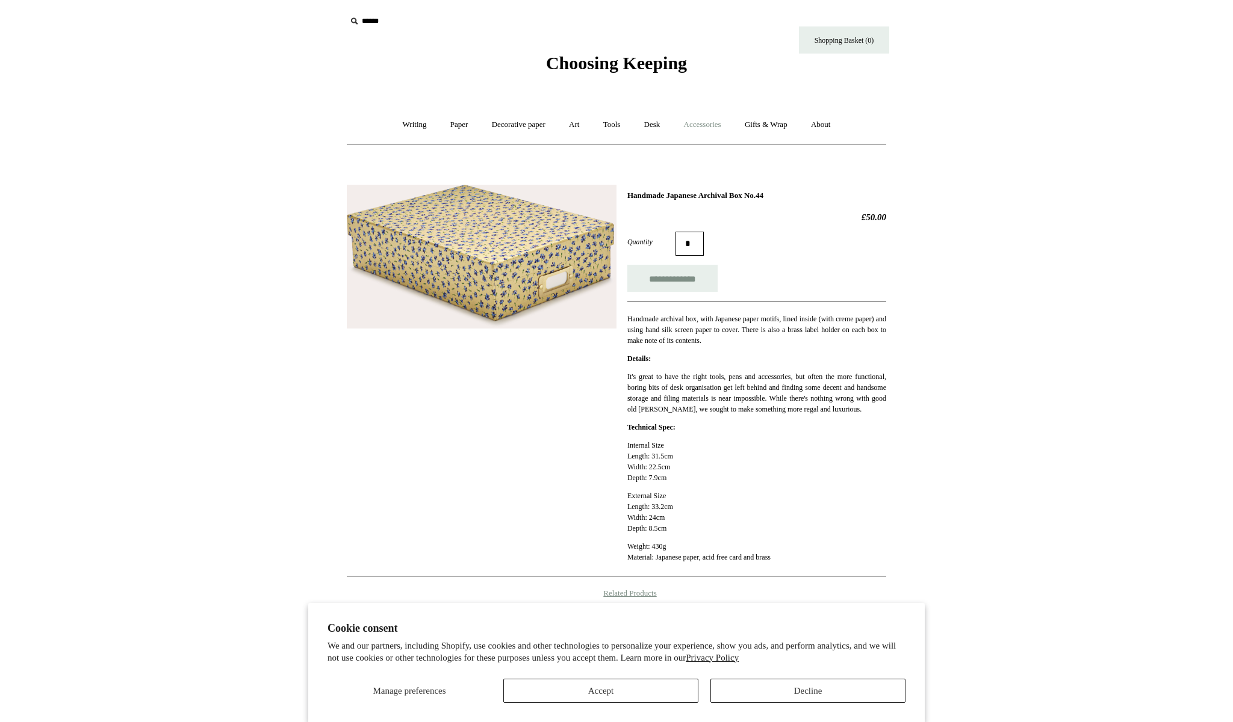
click at [702, 128] on link "Accessories +" at bounding box center [702, 125] width 59 height 32
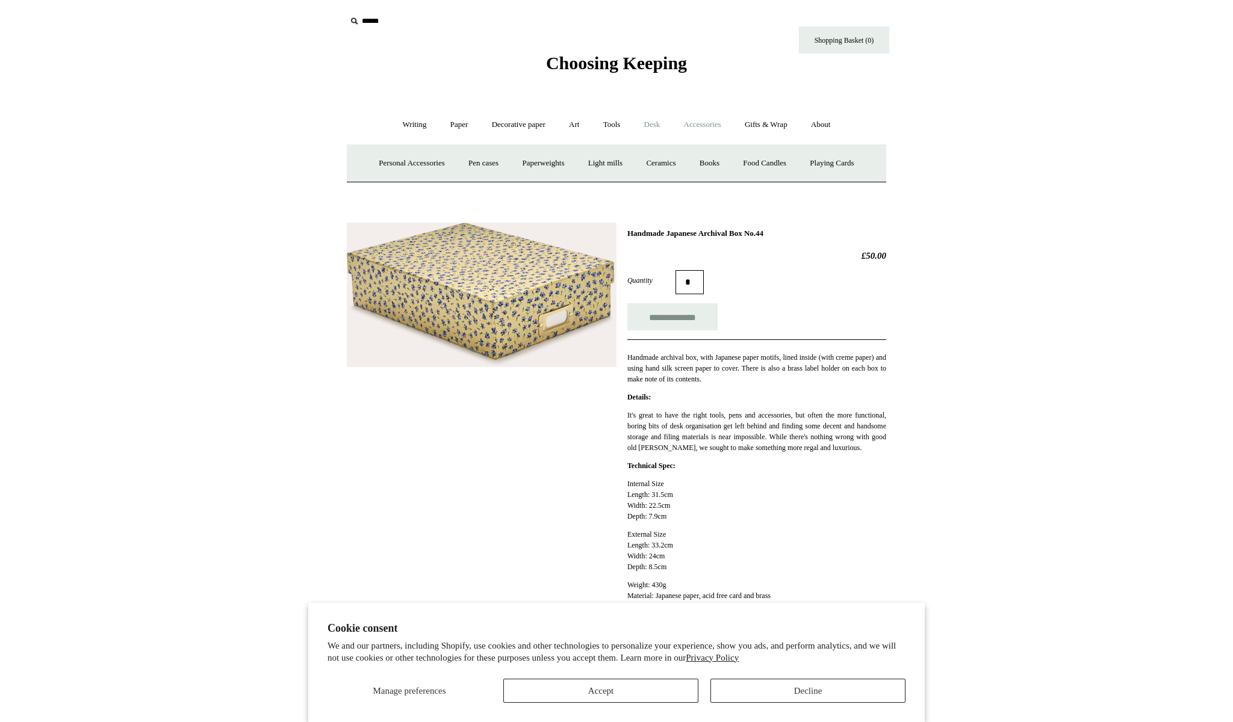
click at [660, 125] on link "Desk +" at bounding box center [652, 125] width 38 height 32
click at [604, 169] on link "Folders" at bounding box center [604, 164] width 45 height 32
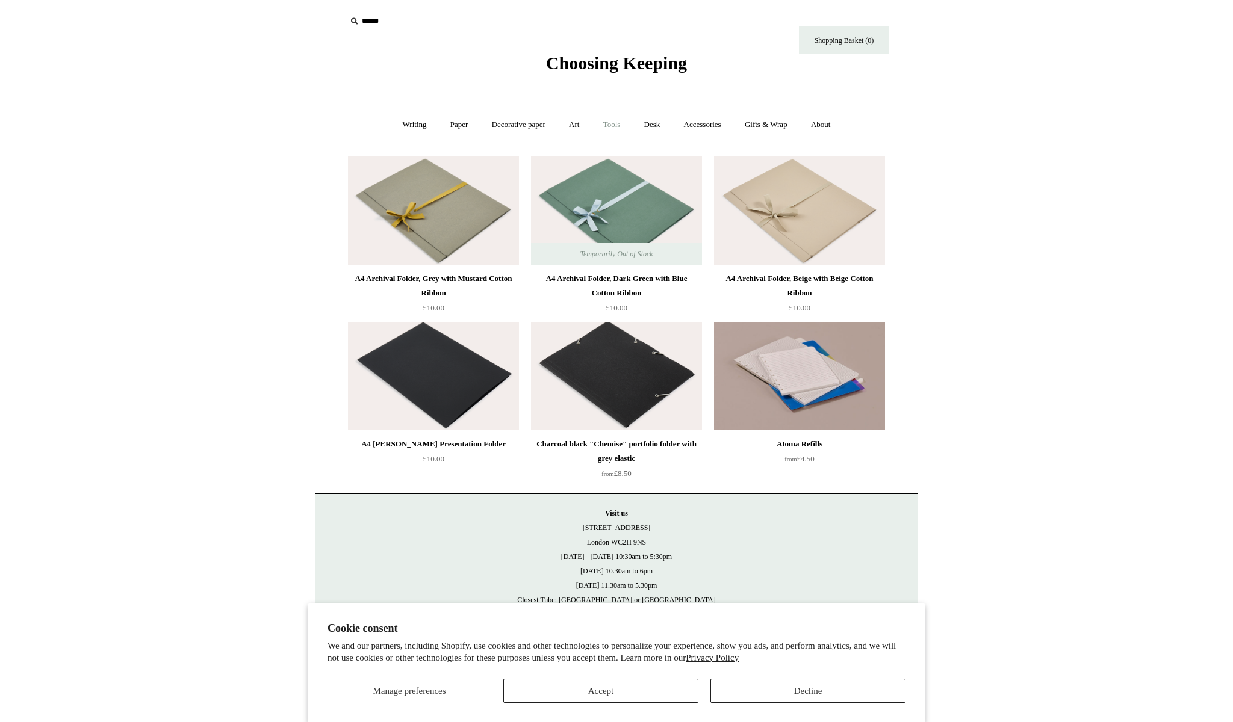
click at [616, 127] on link "Tools +" at bounding box center [611, 125] width 39 height 32
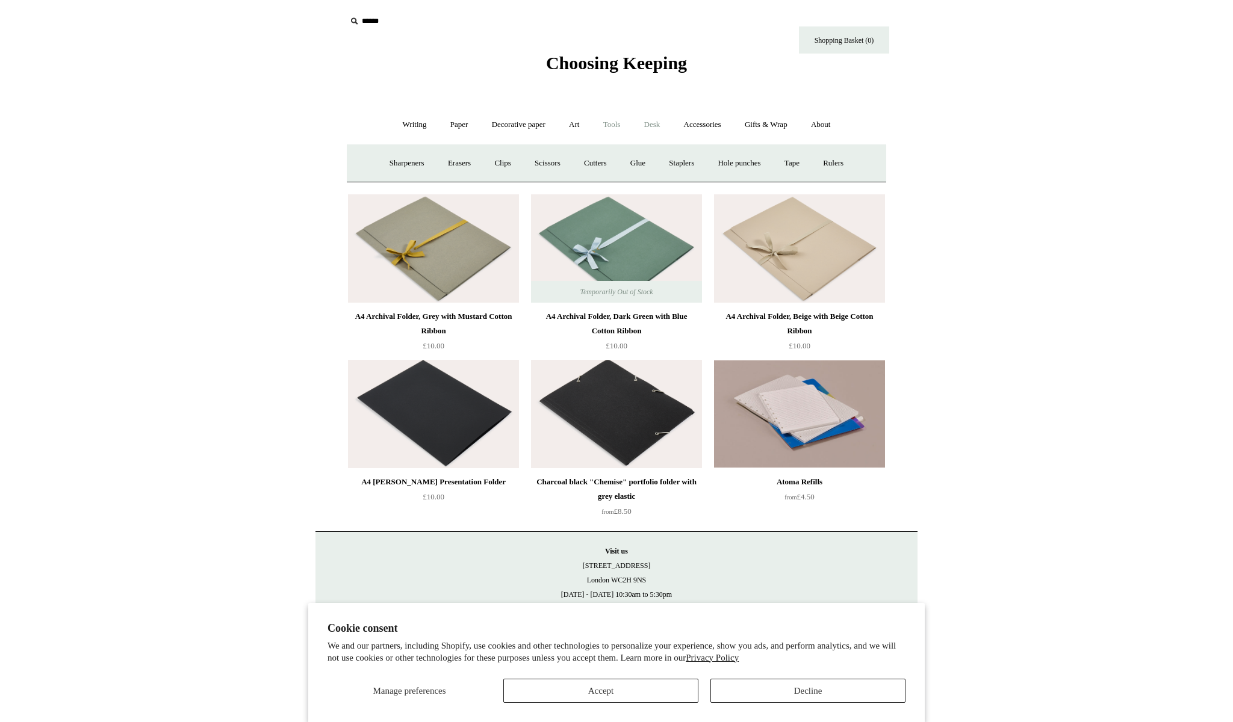
click at [652, 127] on link "Desk +" at bounding box center [652, 125] width 38 height 32
click at [661, 161] on link "Desk Accessories" at bounding box center [667, 164] width 76 height 32
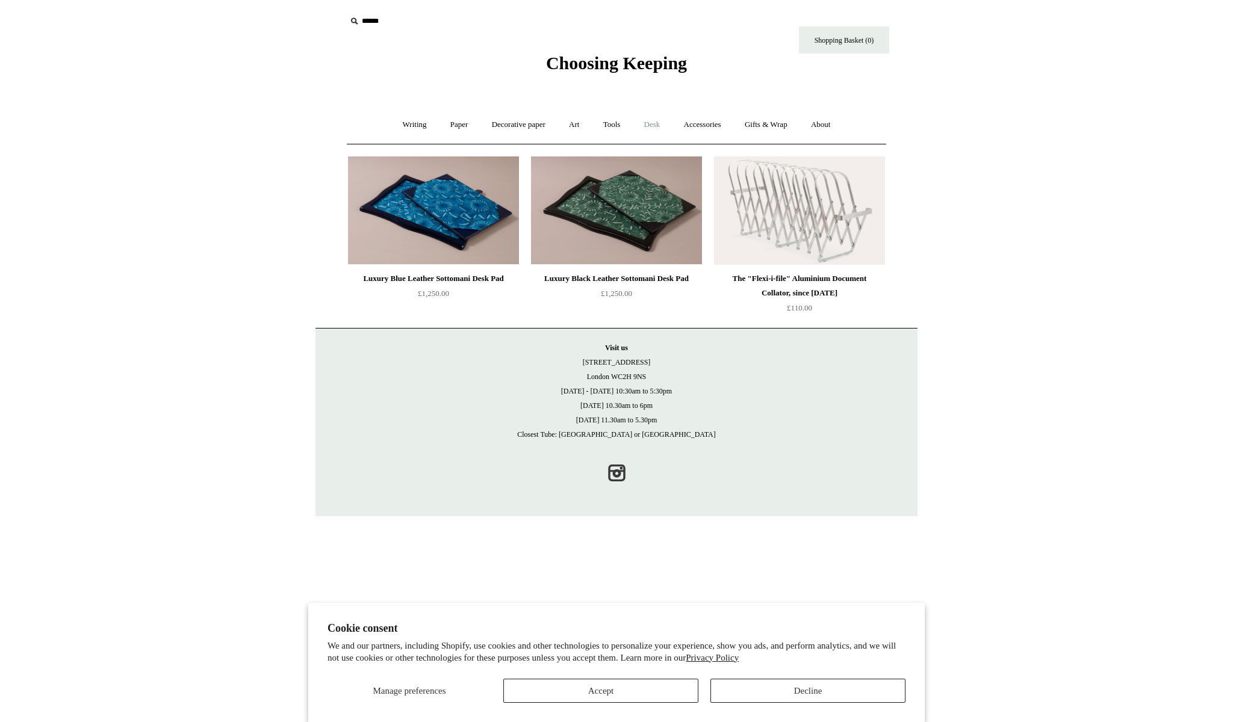
click at [657, 125] on link "Desk +" at bounding box center [652, 125] width 38 height 32
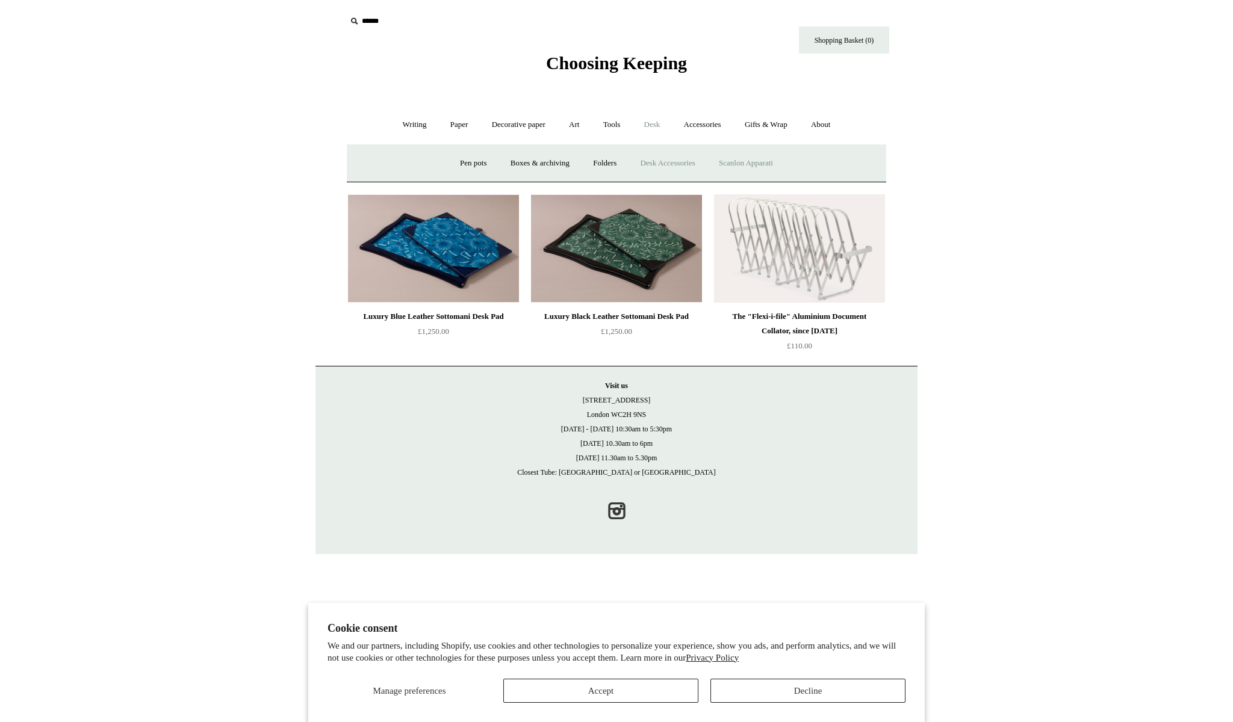
click at [744, 158] on link "Scanlon Apparati" at bounding box center [746, 164] width 76 height 32
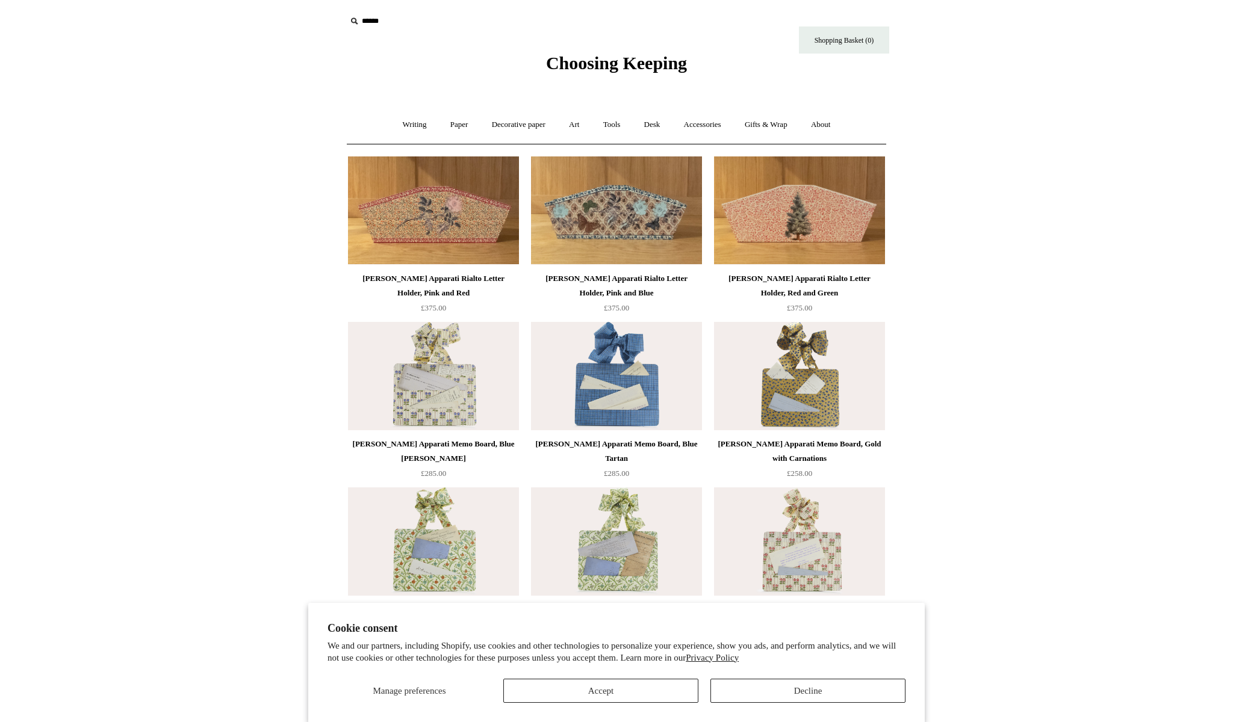
click at [436, 205] on img at bounding box center [433, 211] width 171 height 108
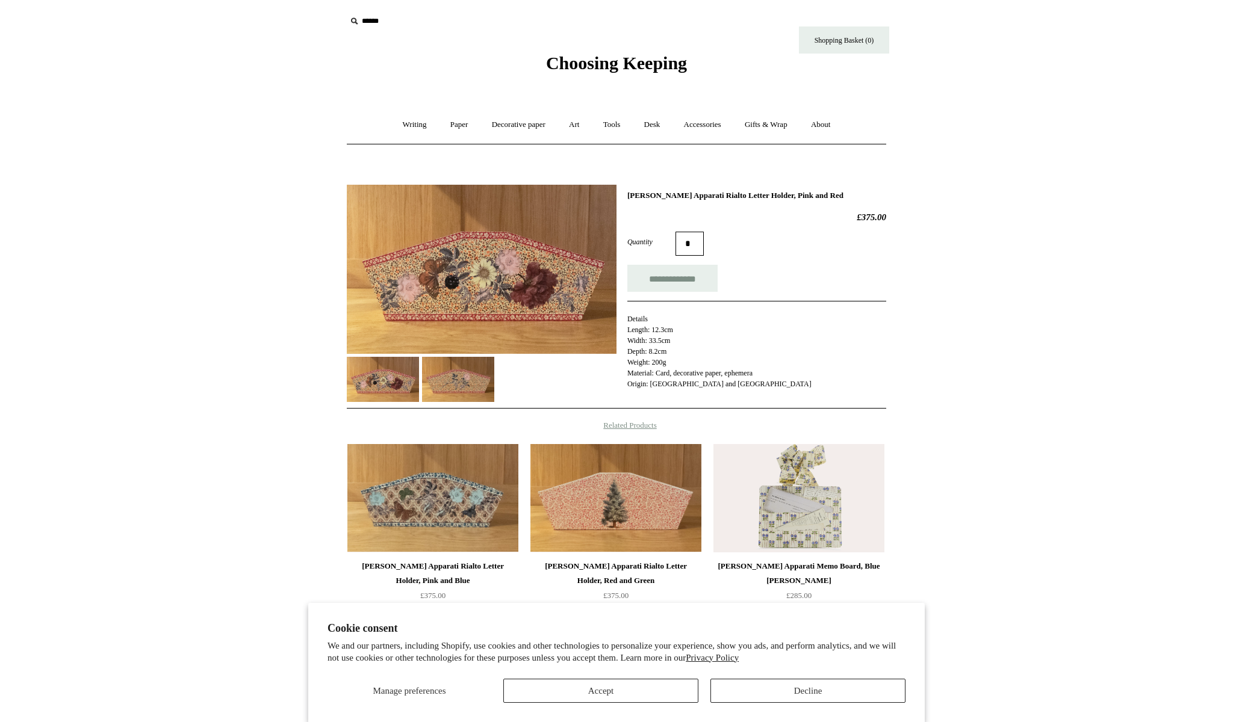
click at [452, 374] on img at bounding box center [458, 379] width 72 height 45
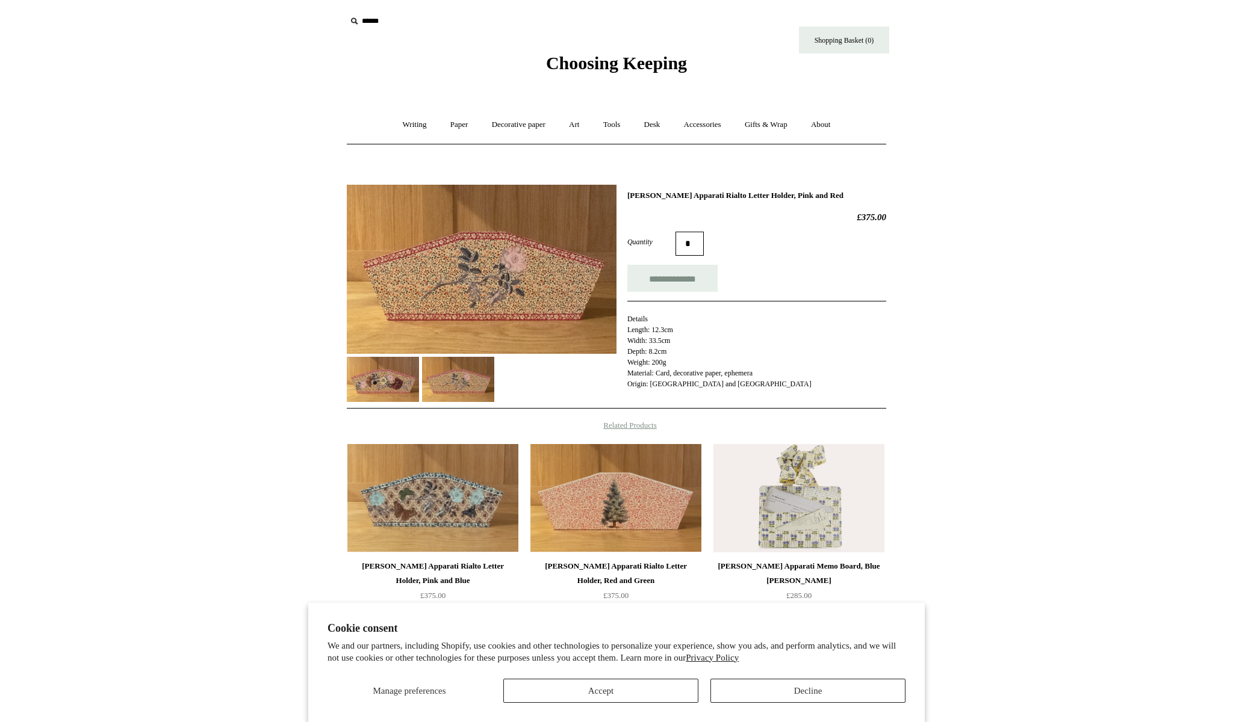
click at [393, 368] on img at bounding box center [383, 379] width 72 height 45
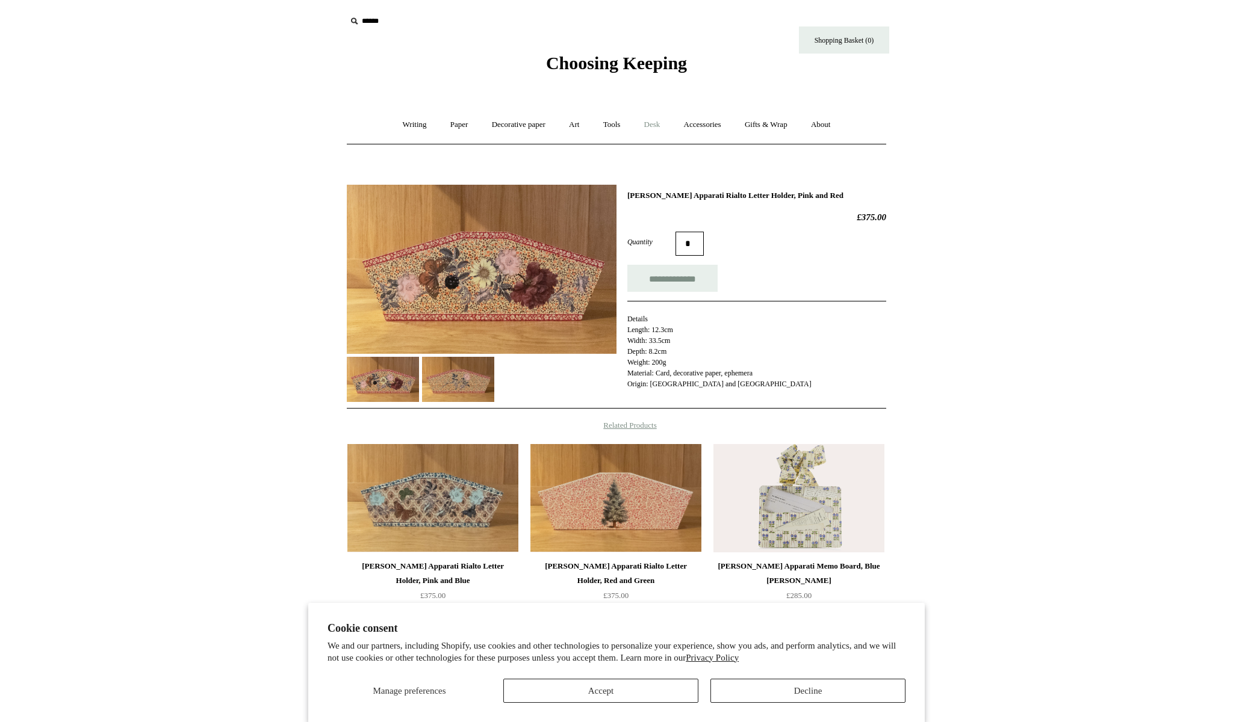
click at [647, 126] on link "Desk +" at bounding box center [652, 125] width 38 height 32
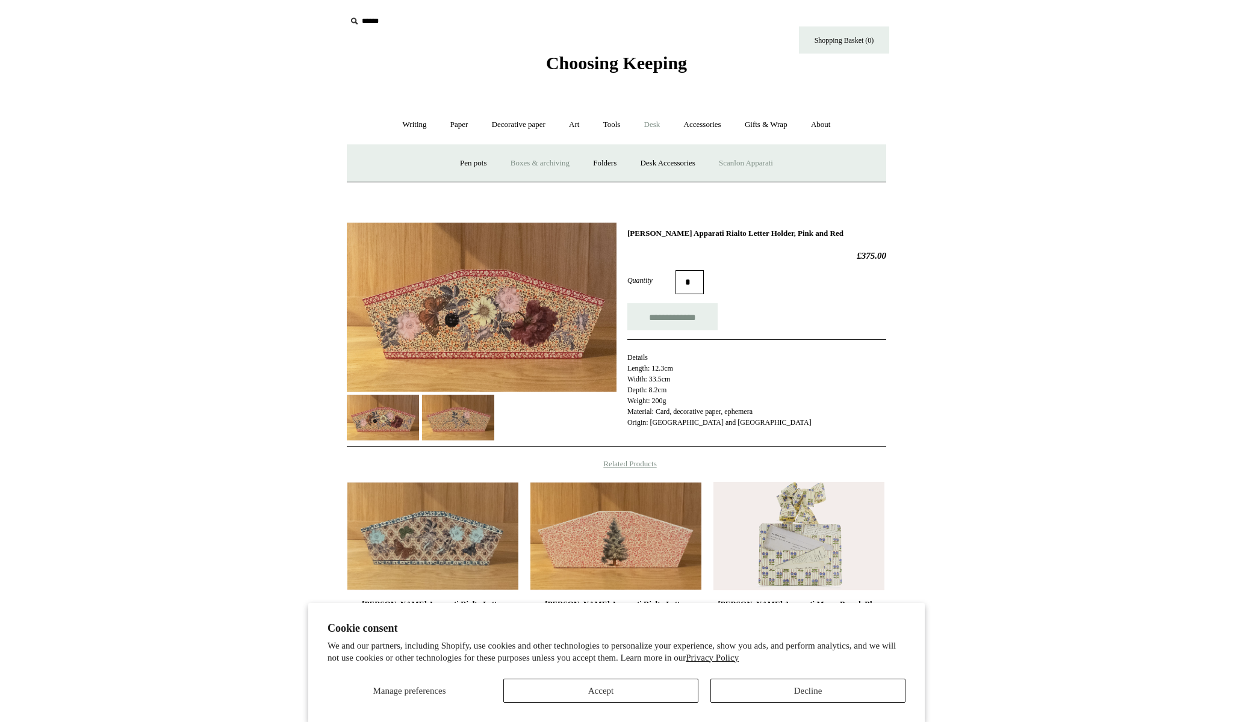
click at [552, 165] on link "Boxes & archiving" at bounding box center [540, 164] width 81 height 32
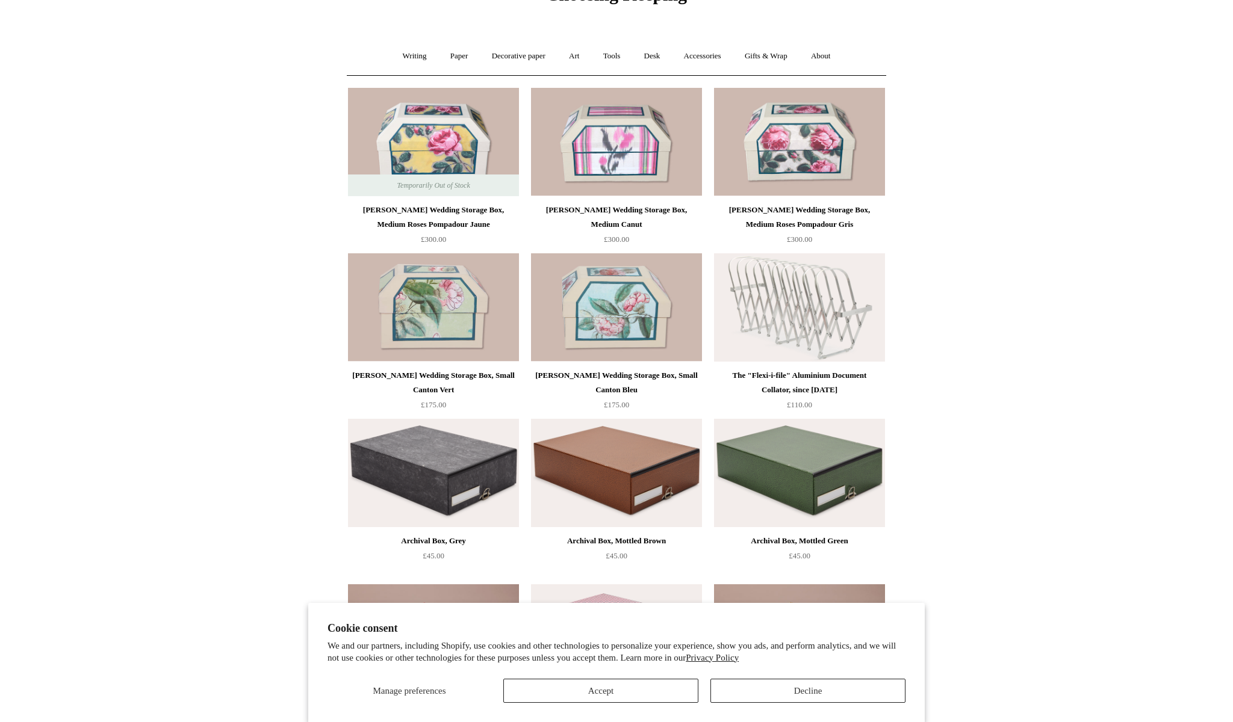
scroll to position [90, 0]
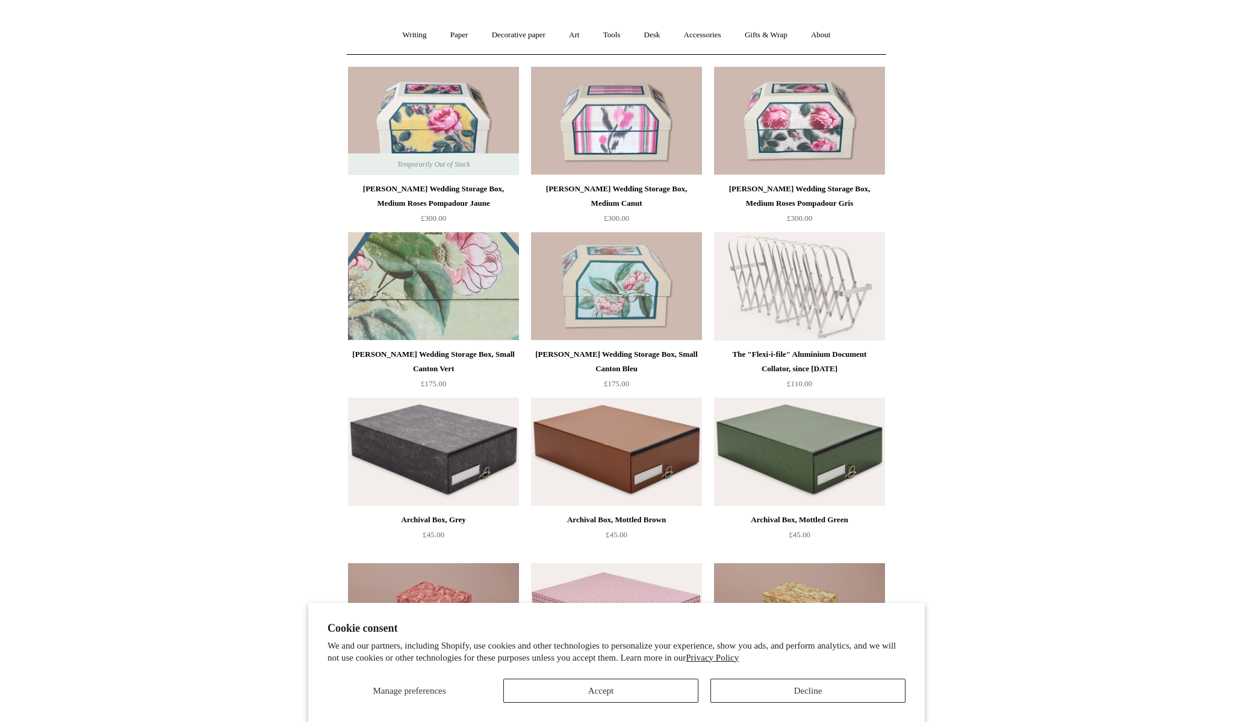
click at [408, 296] on img at bounding box center [433, 286] width 171 height 108
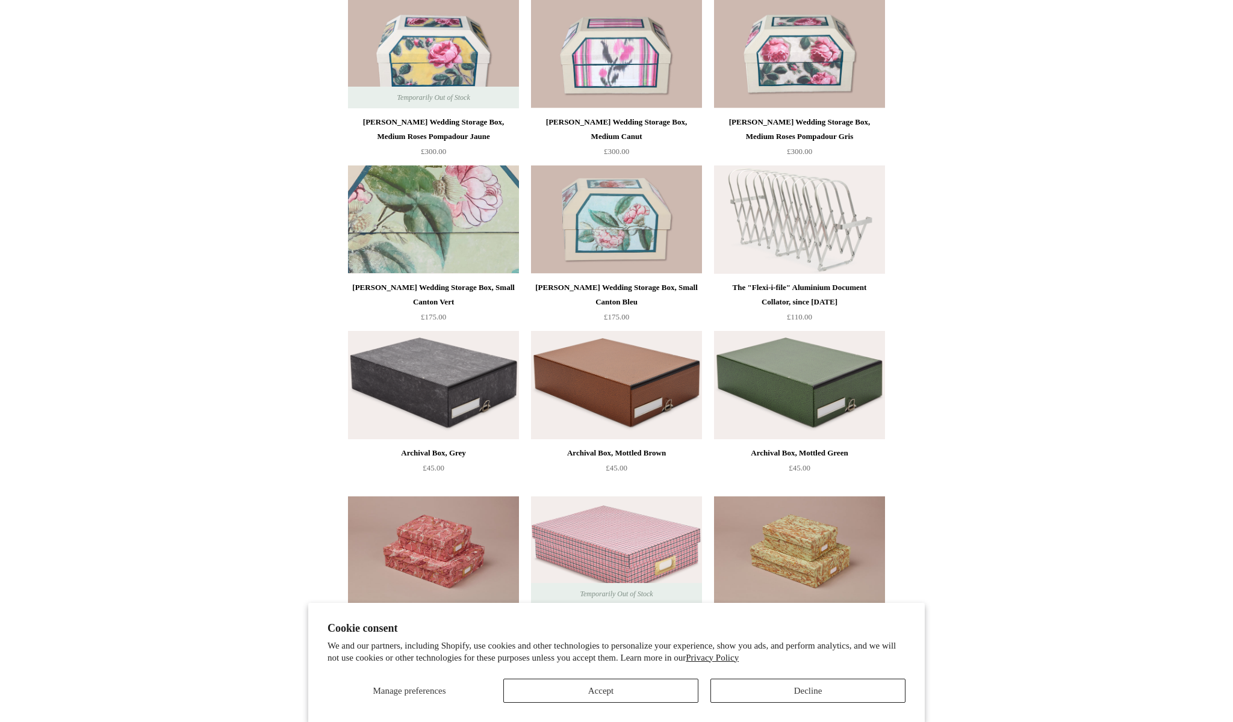
scroll to position [174, 0]
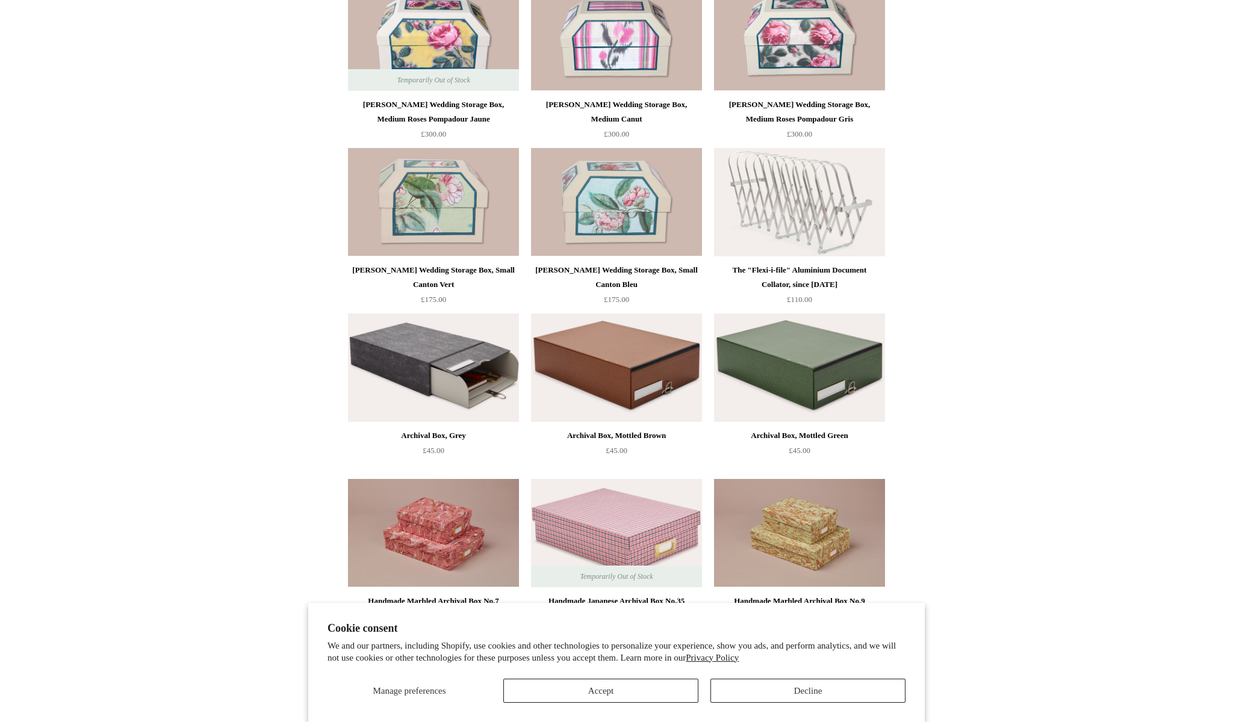
click at [430, 352] on img at bounding box center [433, 368] width 171 height 108
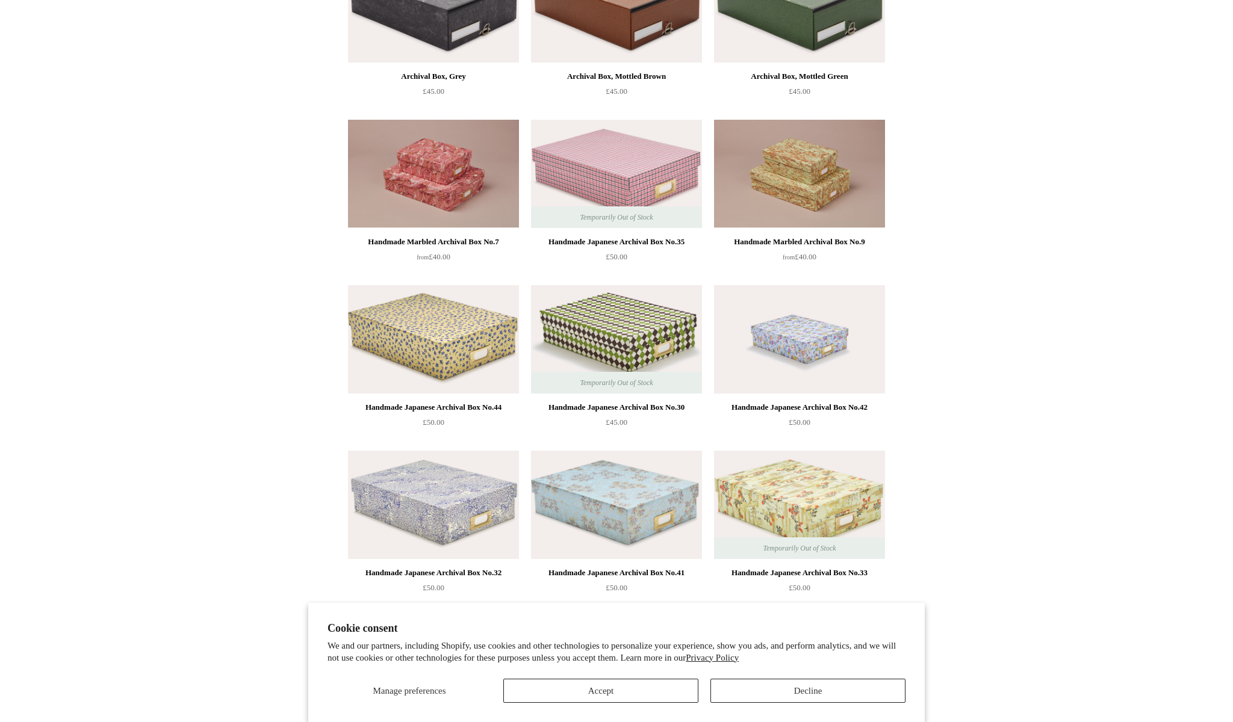
scroll to position [548, 0]
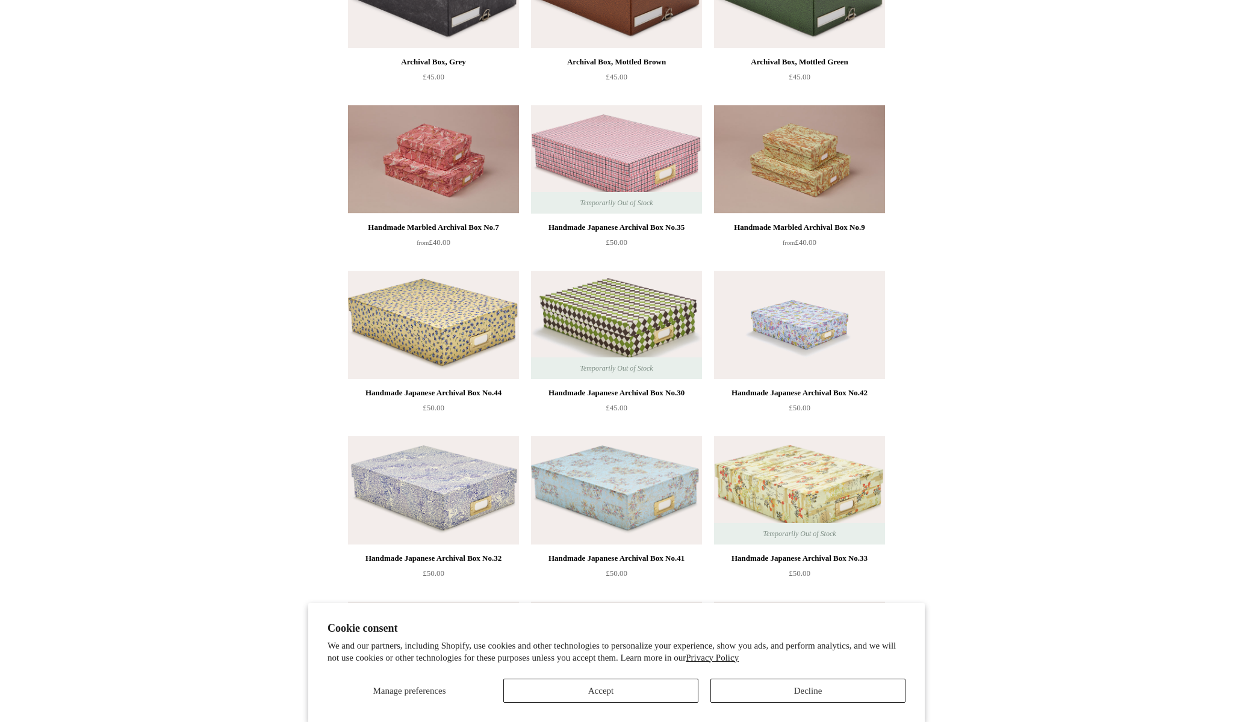
click at [802, 318] on img at bounding box center [799, 325] width 171 height 108
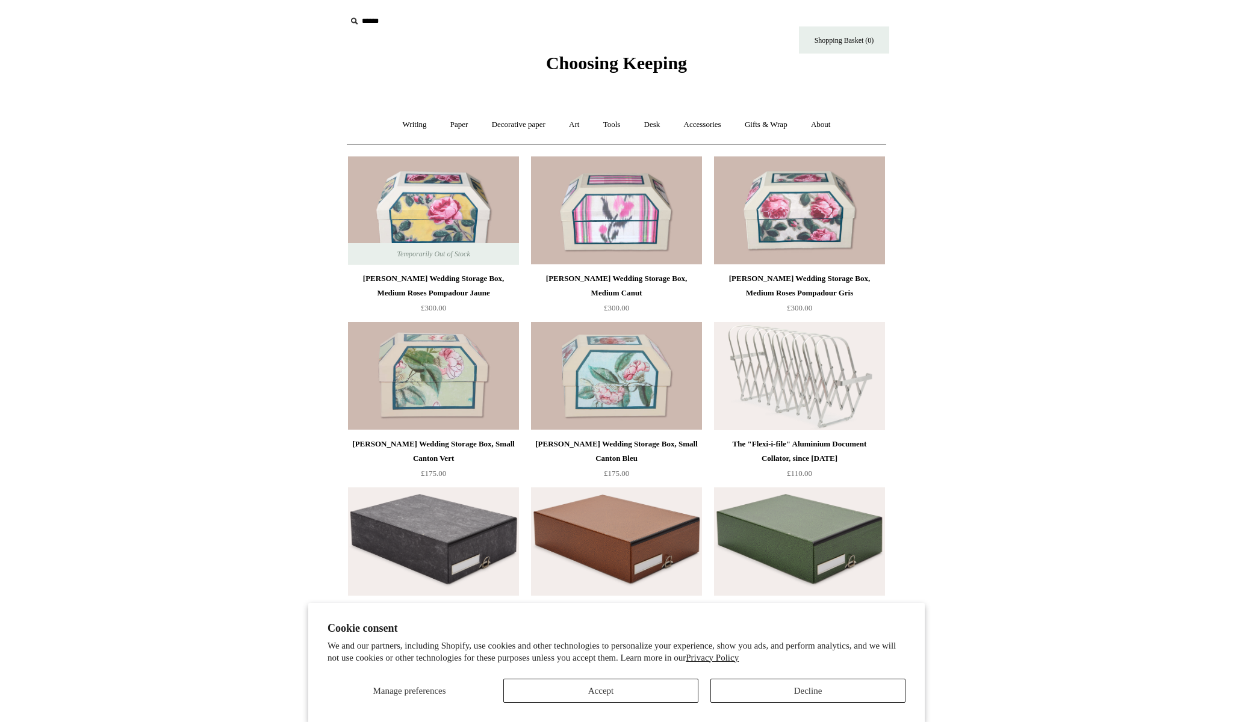
scroll to position [0, 0]
click at [767, 128] on link "Gifts & Wrap +" at bounding box center [766, 125] width 64 height 32
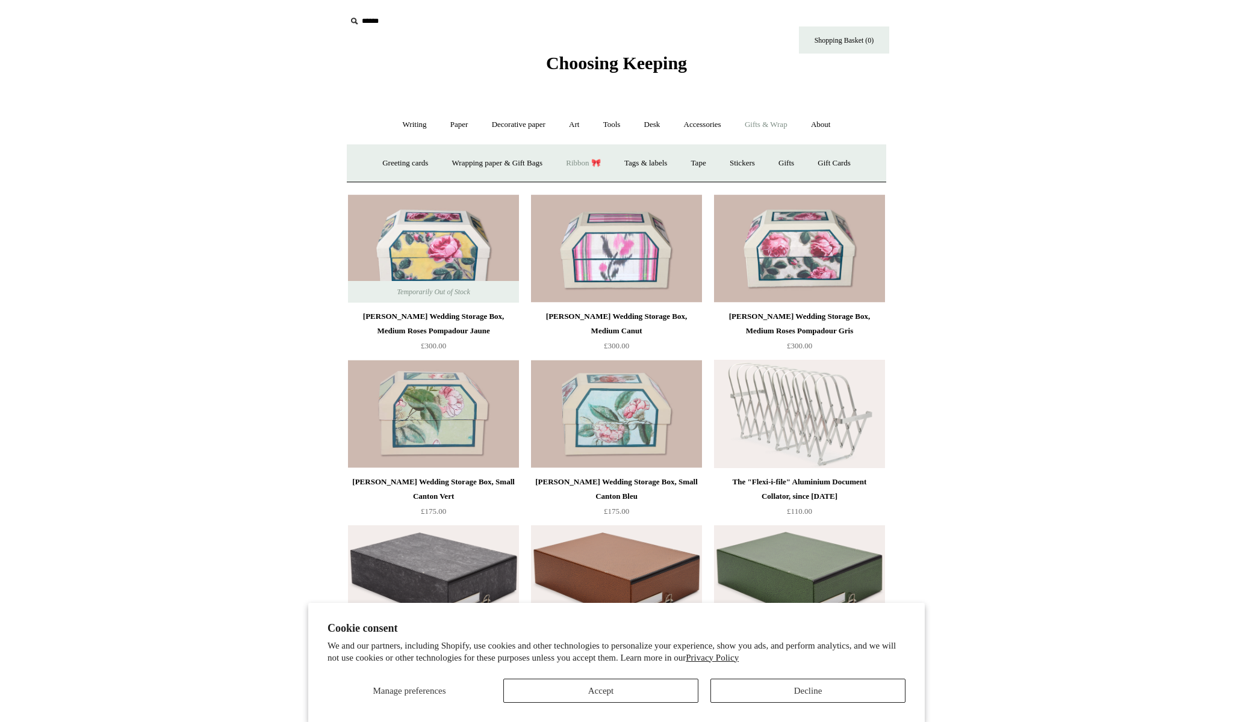
click at [571, 162] on link "Ribbon 🎀" at bounding box center [583, 164] width 57 height 32
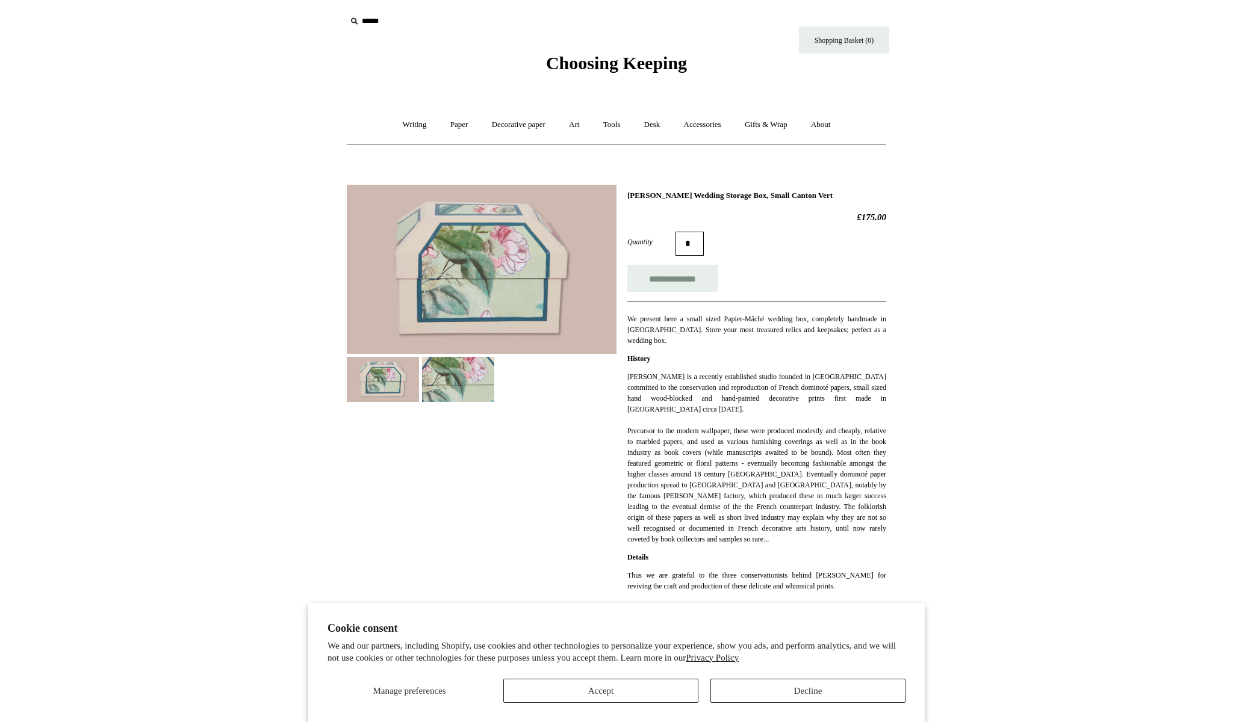
click at [435, 381] on img at bounding box center [458, 379] width 72 height 45
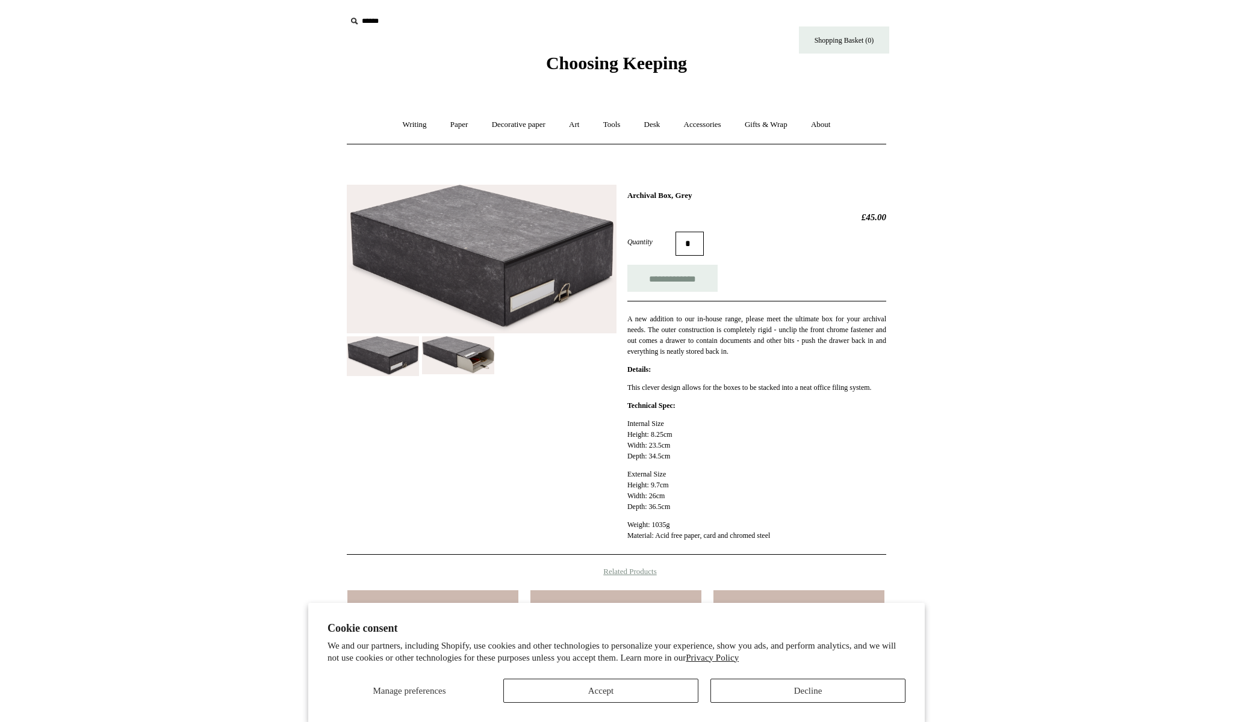
click at [600, 689] on button "Accept" at bounding box center [600, 691] width 195 height 24
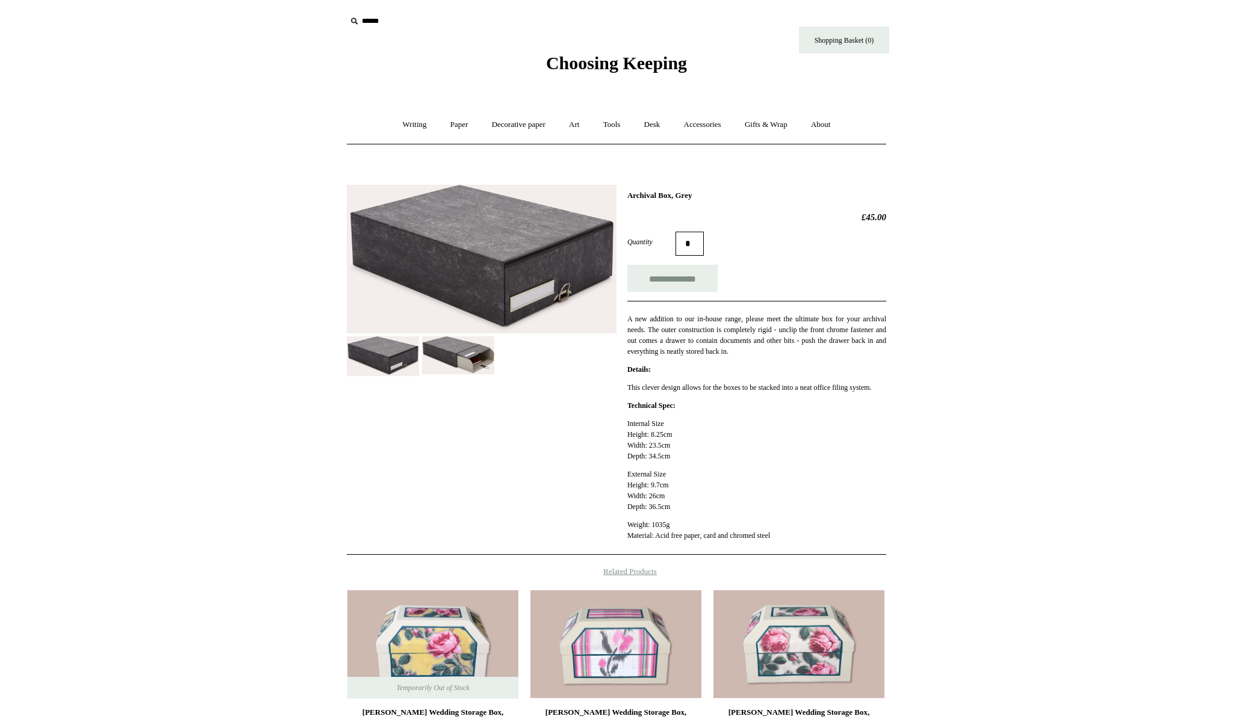
click at [471, 358] on img at bounding box center [458, 356] width 72 height 38
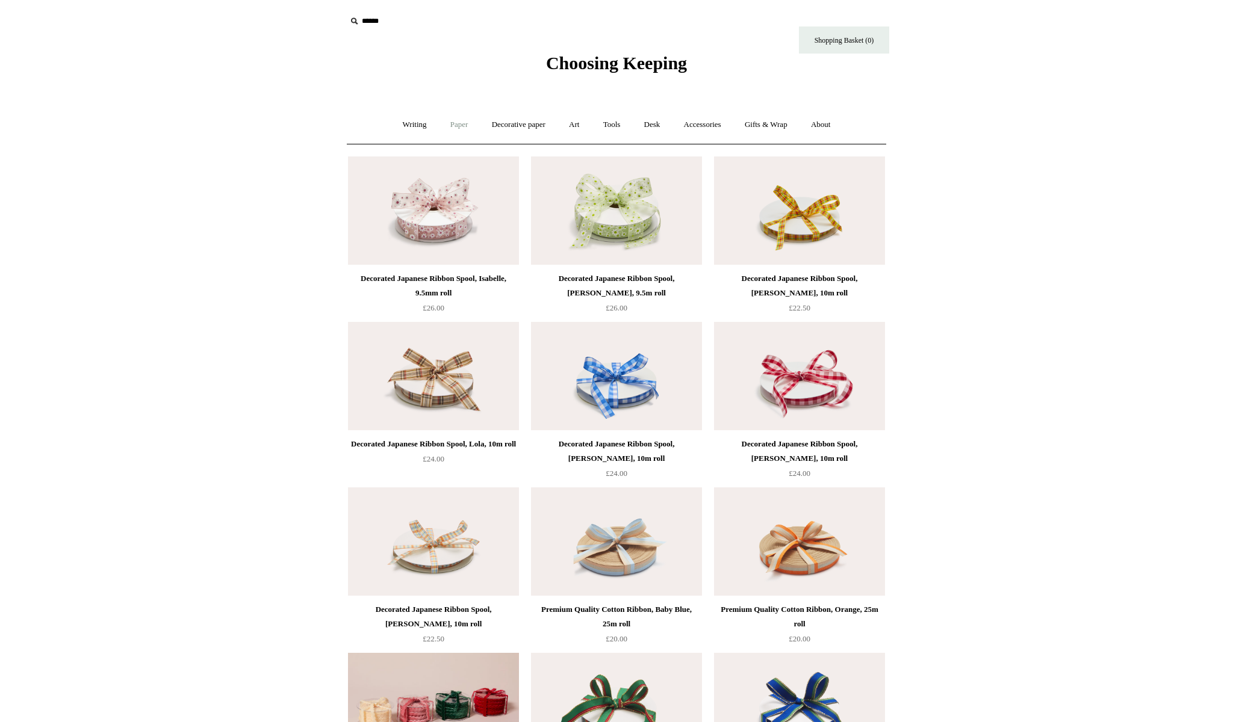
click at [451, 129] on link "Paper +" at bounding box center [460, 125] width 40 height 32
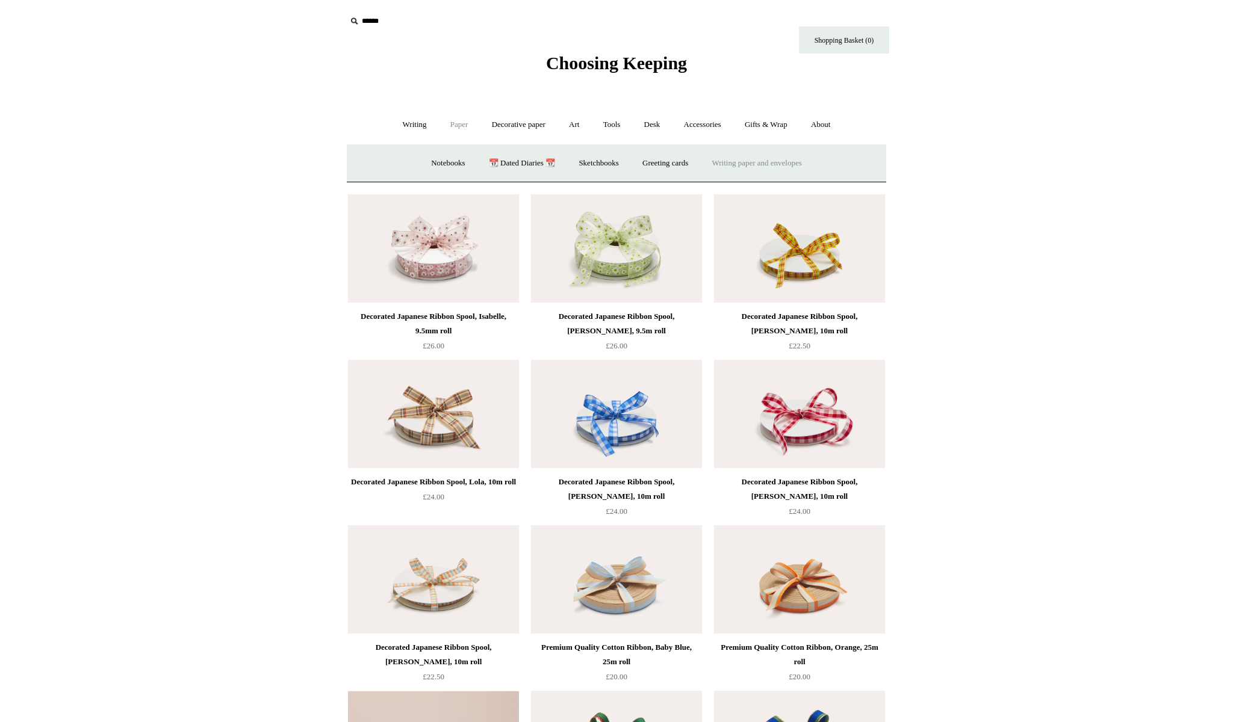
click at [739, 167] on link "Writing paper and envelopes +" at bounding box center [756, 164] width 111 height 32
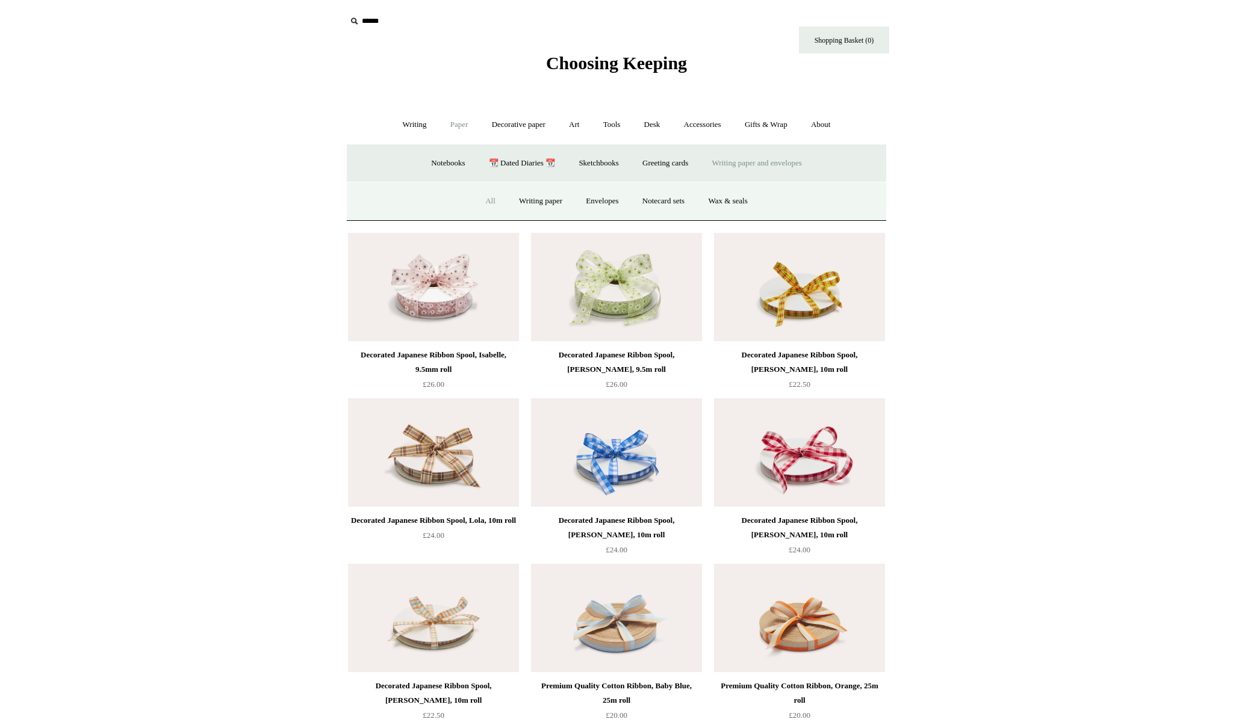
click at [482, 200] on link "All" at bounding box center [490, 201] width 32 height 32
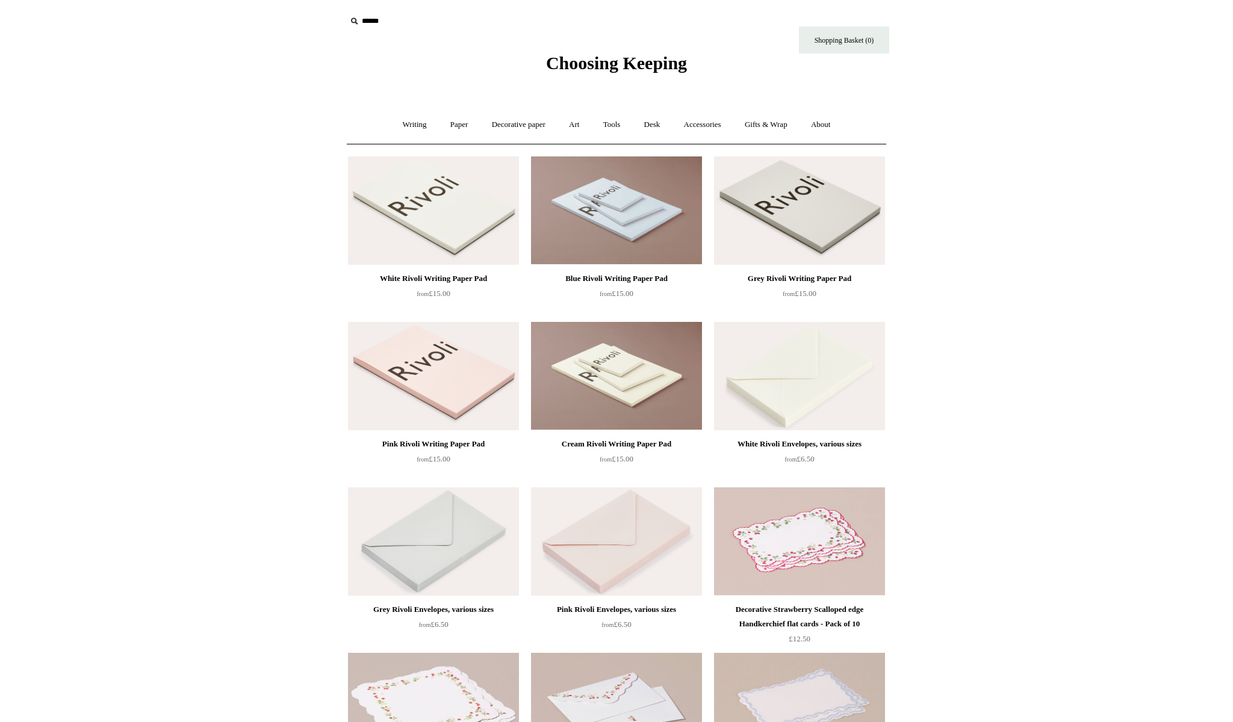
click at [552, 66] on span "Choosing Keeping" at bounding box center [616, 63] width 141 height 20
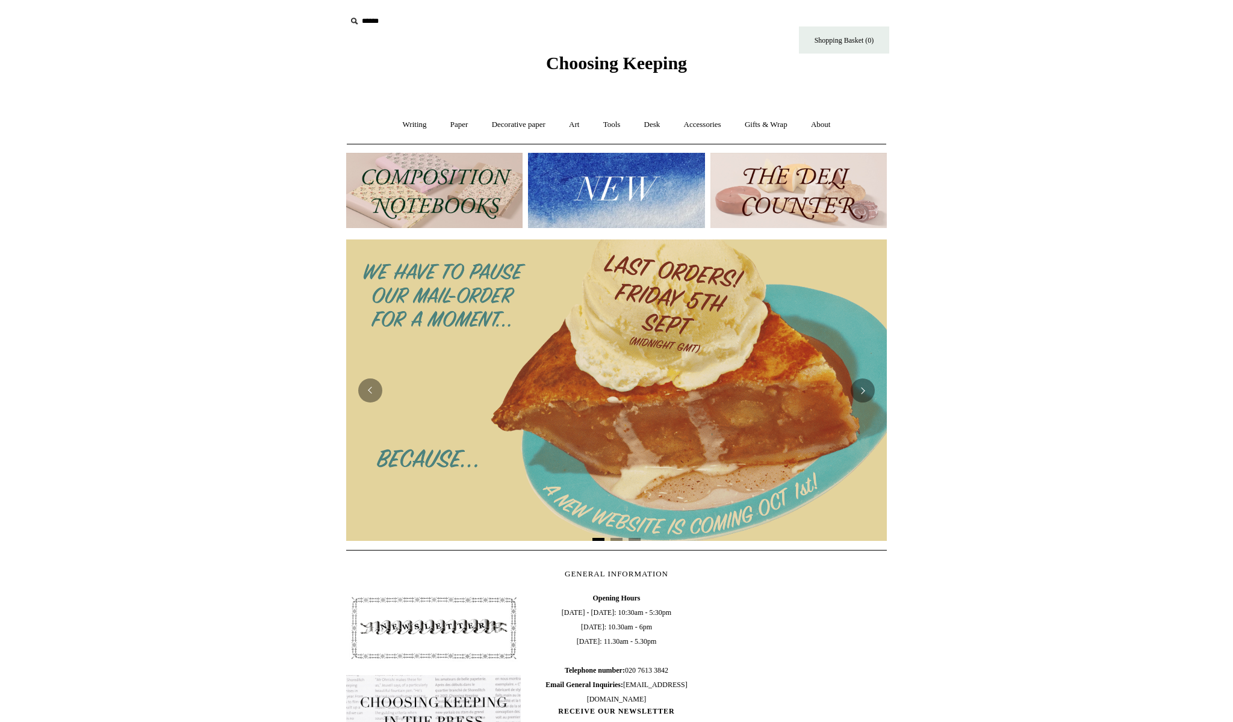
click at [479, 199] on img at bounding box center [434, 190] width 176 height 75
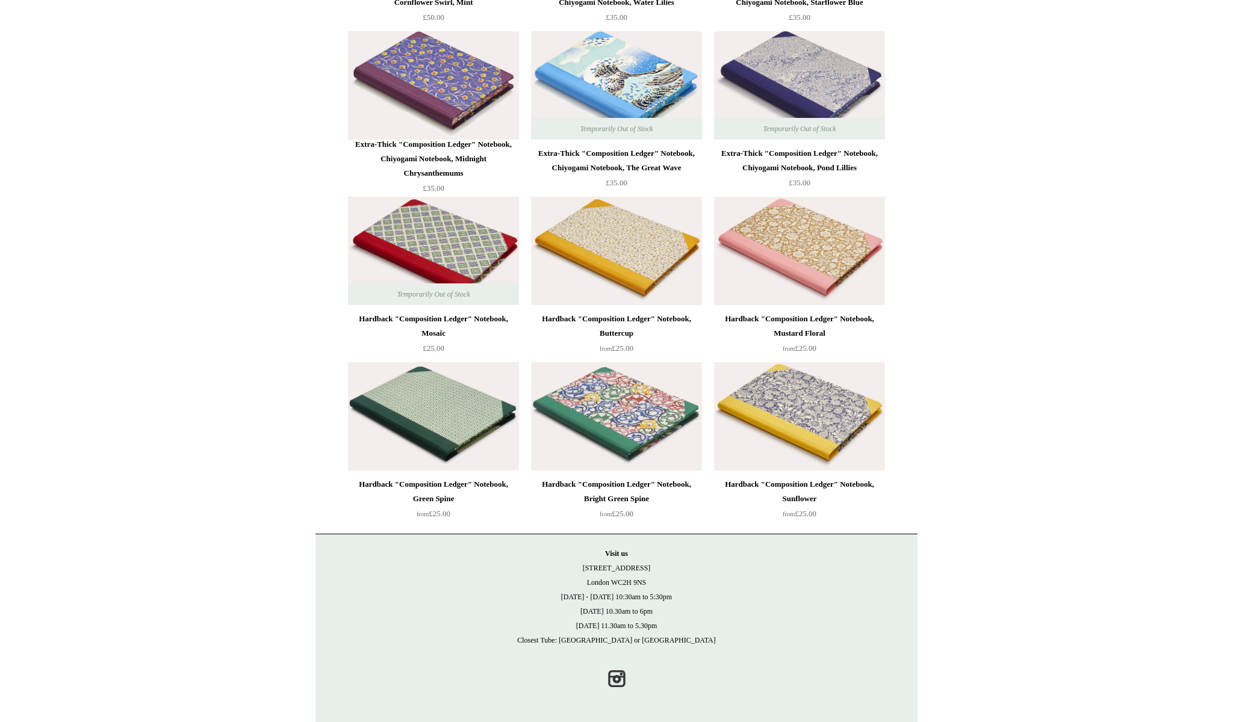
scroll to position [3105, 0]
click at [784, 244] on img at bounding box center [799, 251] width 171 height 108
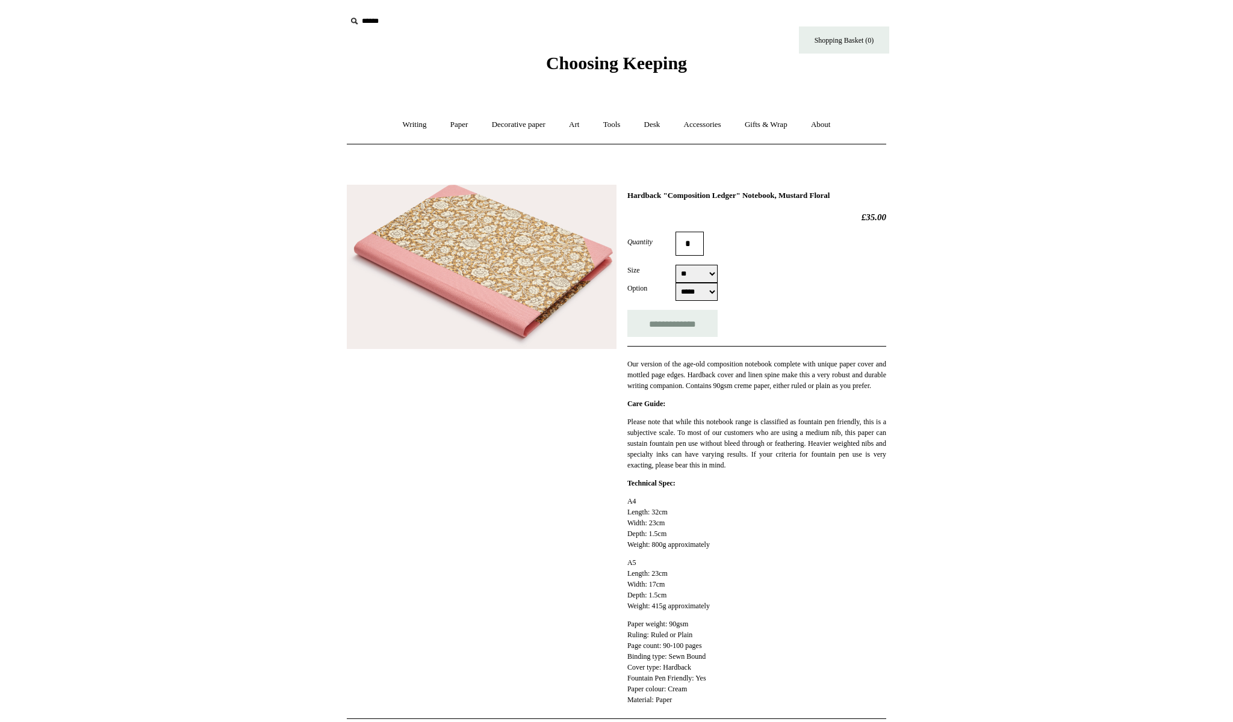
select select "**"
click at [527, 255] on img at bounding box center [482, 267] width 270 height 164
